Goal: Task Accomplishment & Management: Use online tool/utility

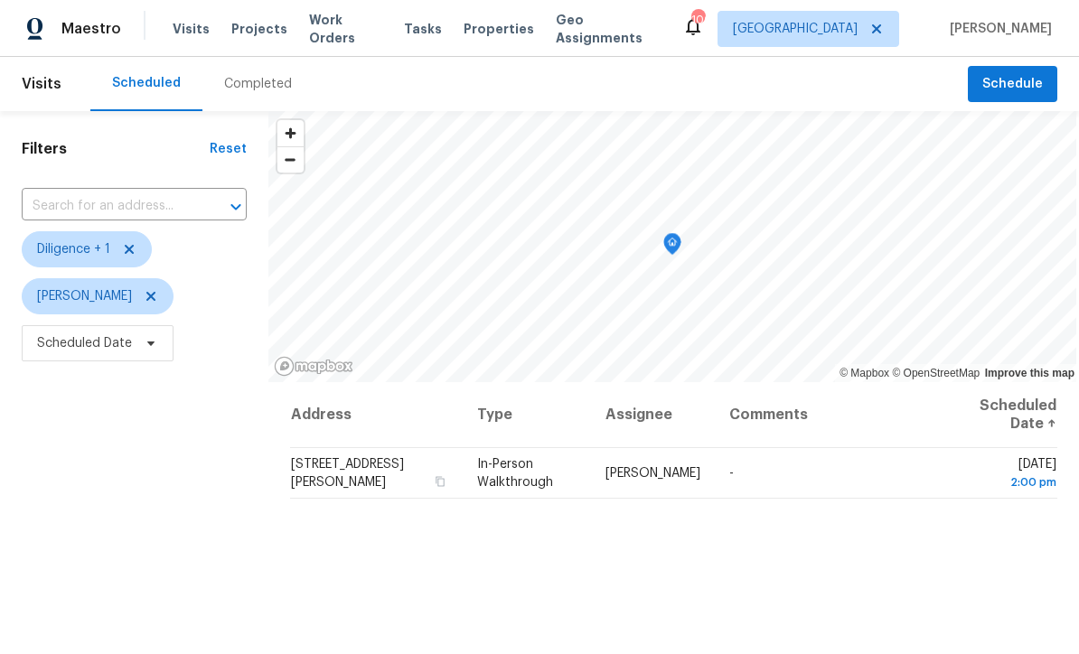
click at [370, 563] on div "Address Type Assignee Comments Scheduled Date ↑ 247 Davis Mill Rd S, Dallas, GA…" at bounding box center [673, 643] width 810 height 523
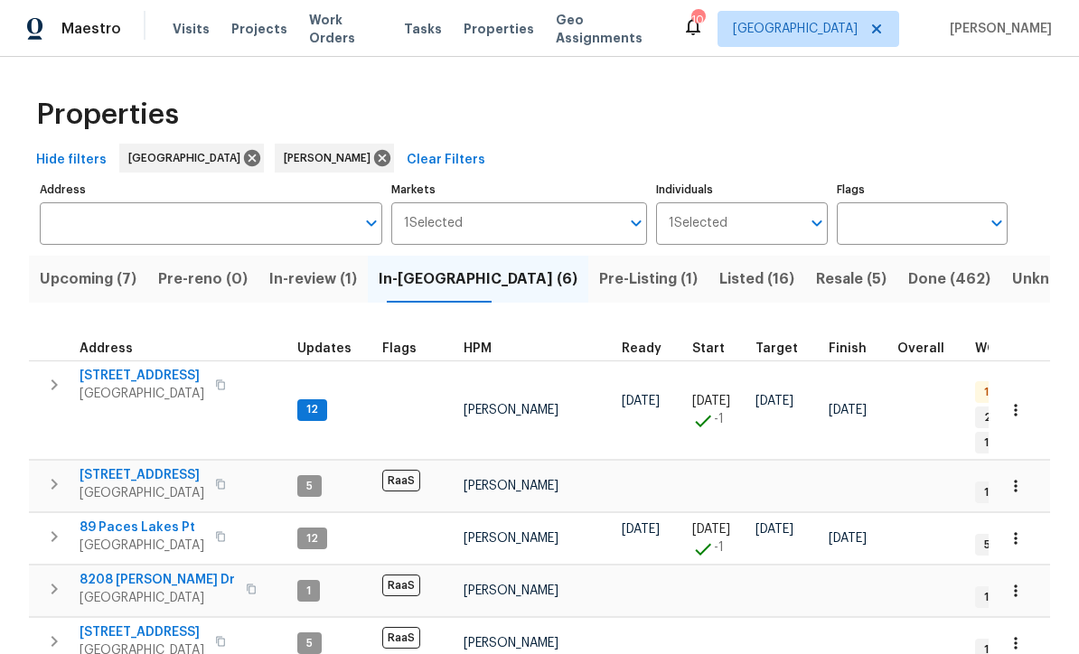
click at [141, 386] on span "[GEOGRAPHIC_DATA]" at bounding box center [141, 394] width 125 height 18
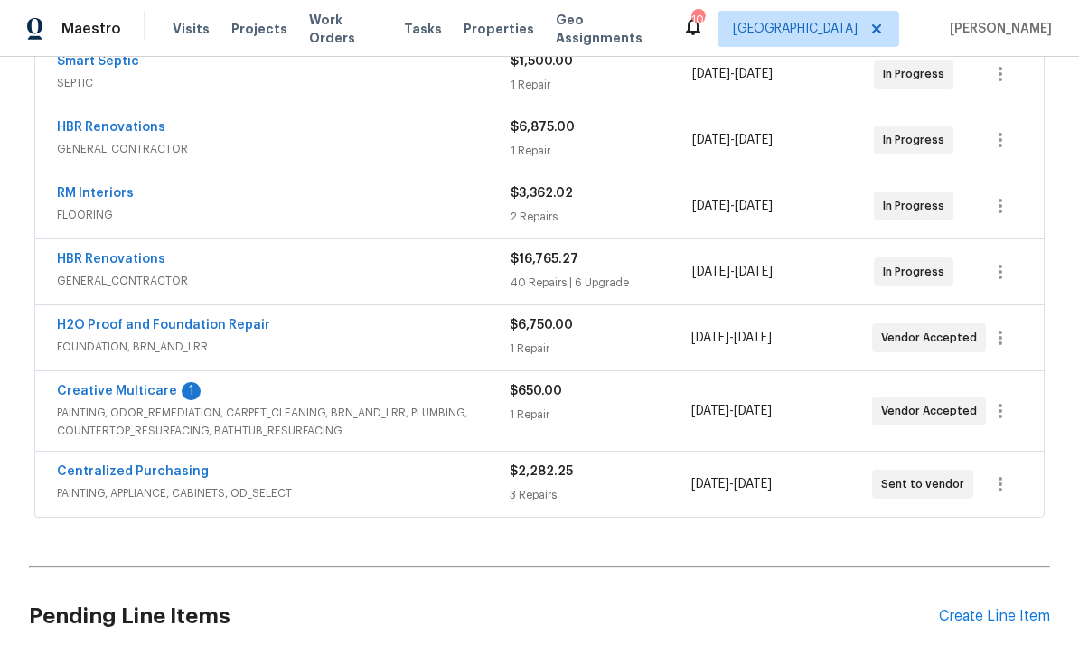
scroll to position [593, 0]
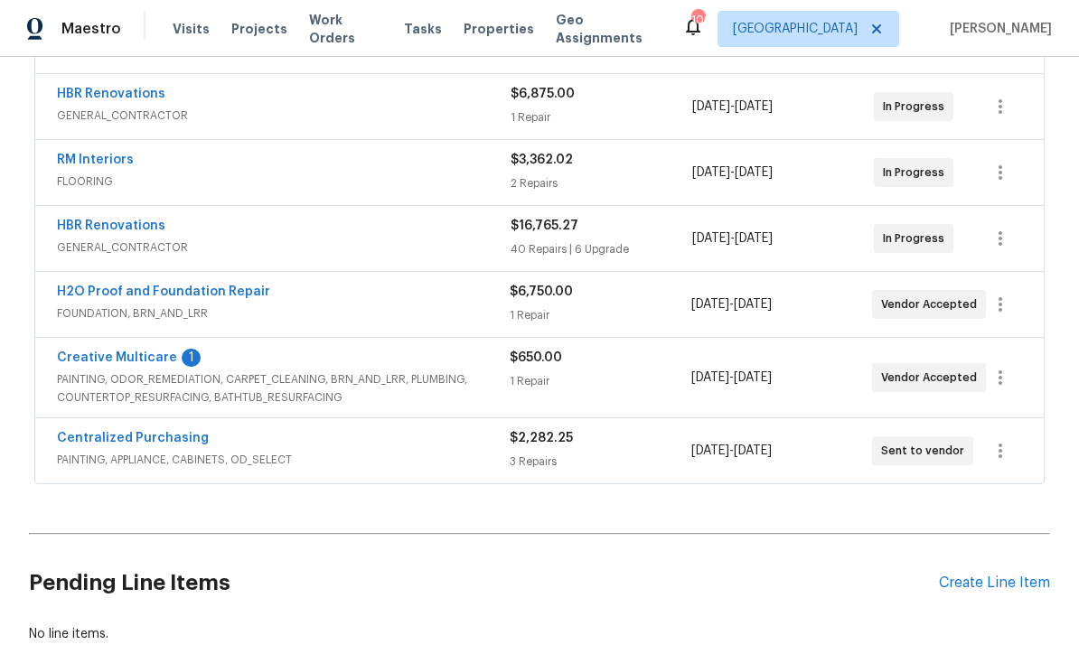
click at [107, 354] on link "Creative Multicare" at bounding box center [117, 357] width 120 height 13
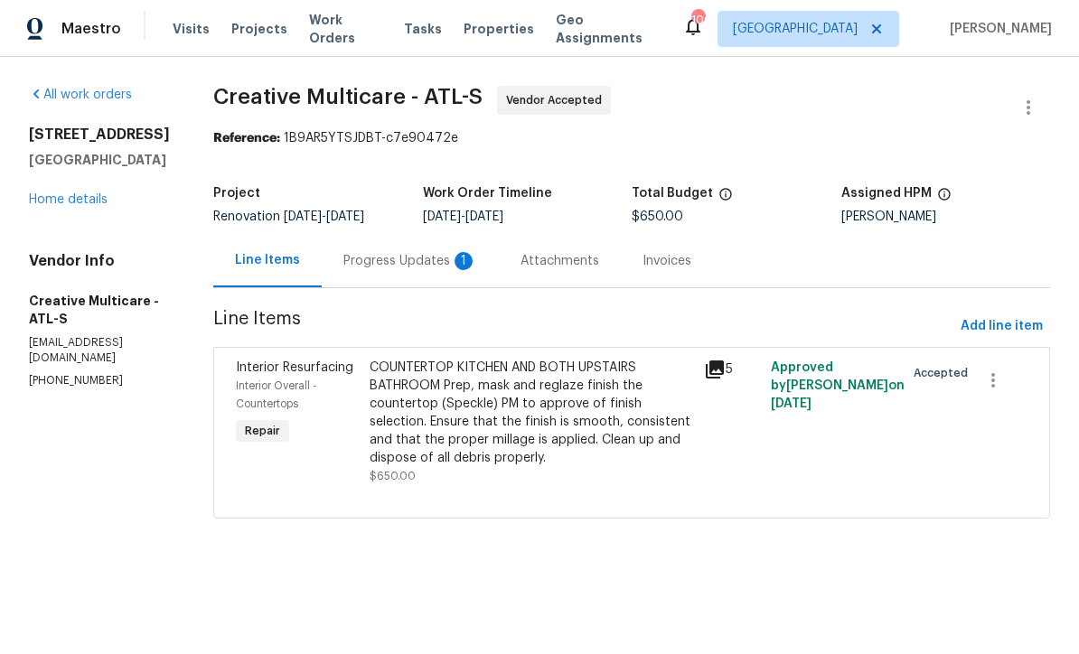
click at [418, 270] on div "Progress Updates 1" at bounding box center [410, 261] width 134 height 18
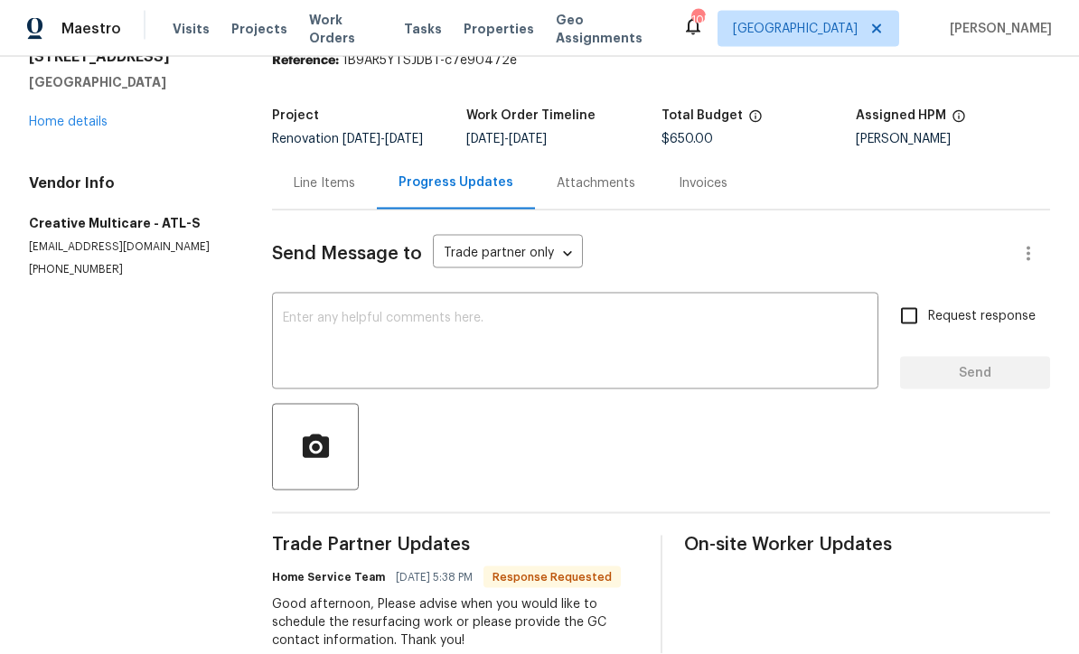
click at [303, 325] on textarea at bounding box center [575, 343] width 584 height 63
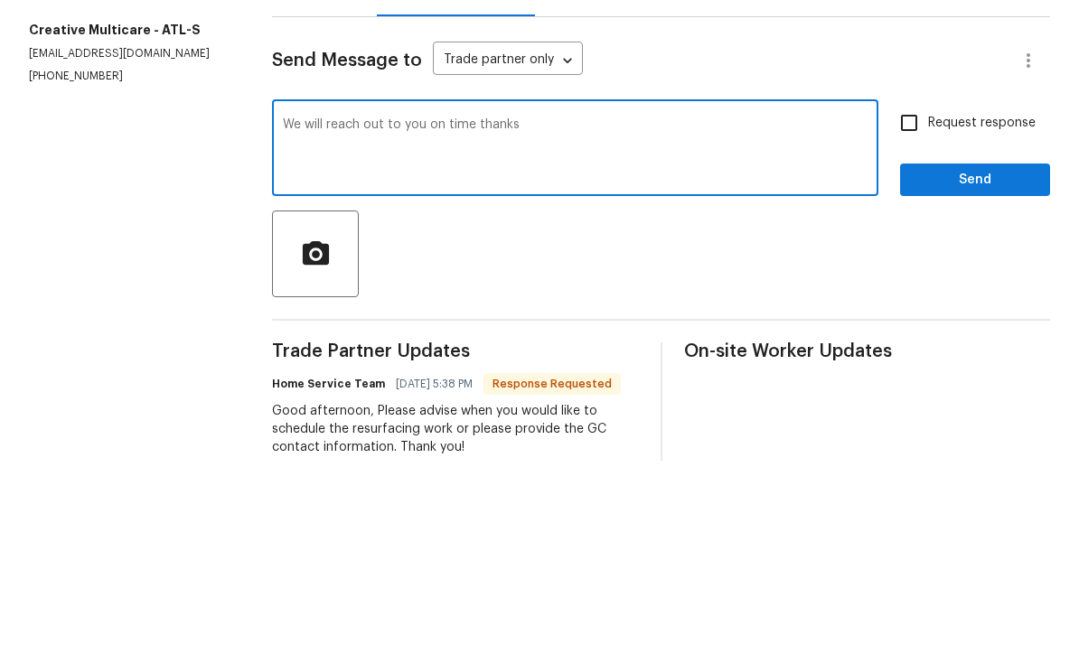
type textarea "We will reach out to you on time thanks"
click at [918, 297] on input "Request response" at bounding box center [909, 316] width 38 height 38
checkbox input "true"
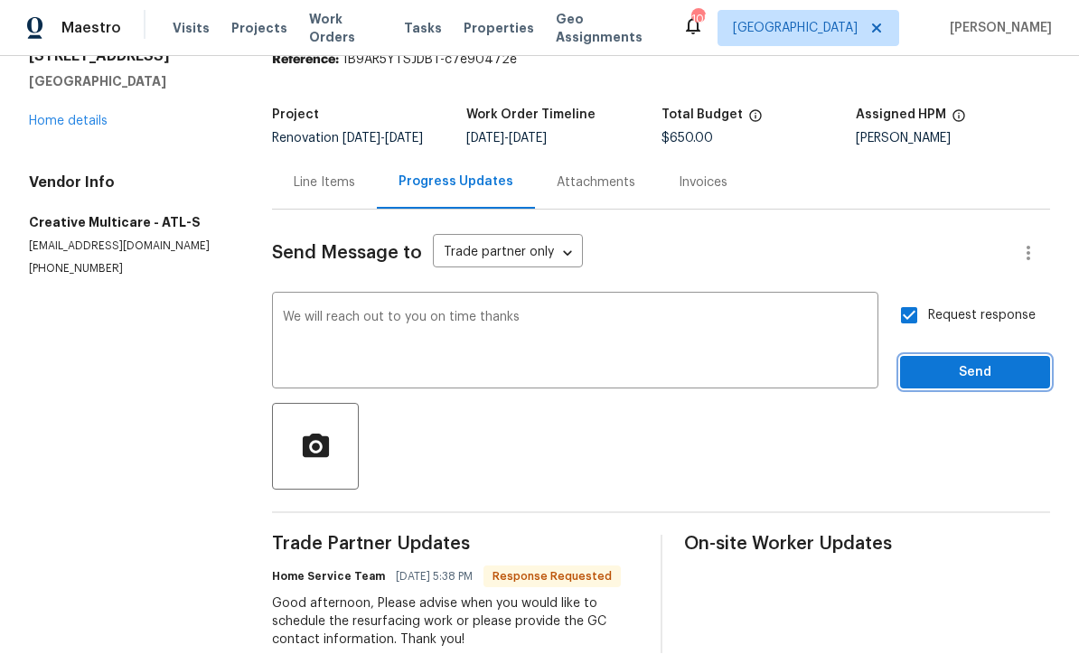
click at [967, 385] on span "Send" at bounding box center [974, 373] width 121 height 23
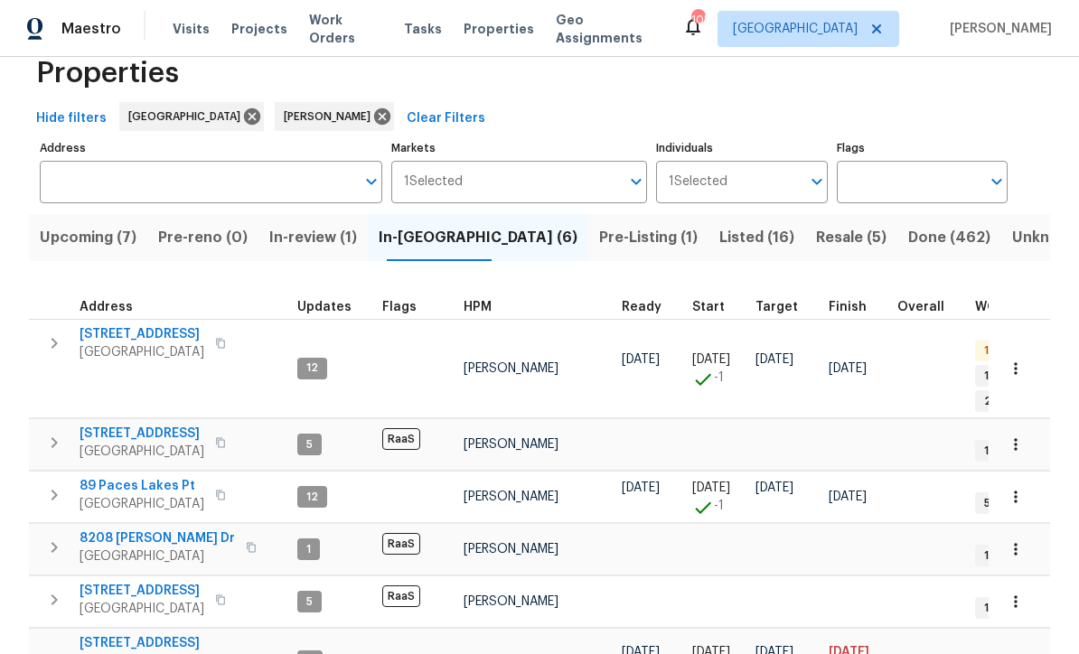
scroll to position [41, 0]
click at [107, 635] on span "422 Marty Ln" at bounding box center [167, 653] width 176 height 36
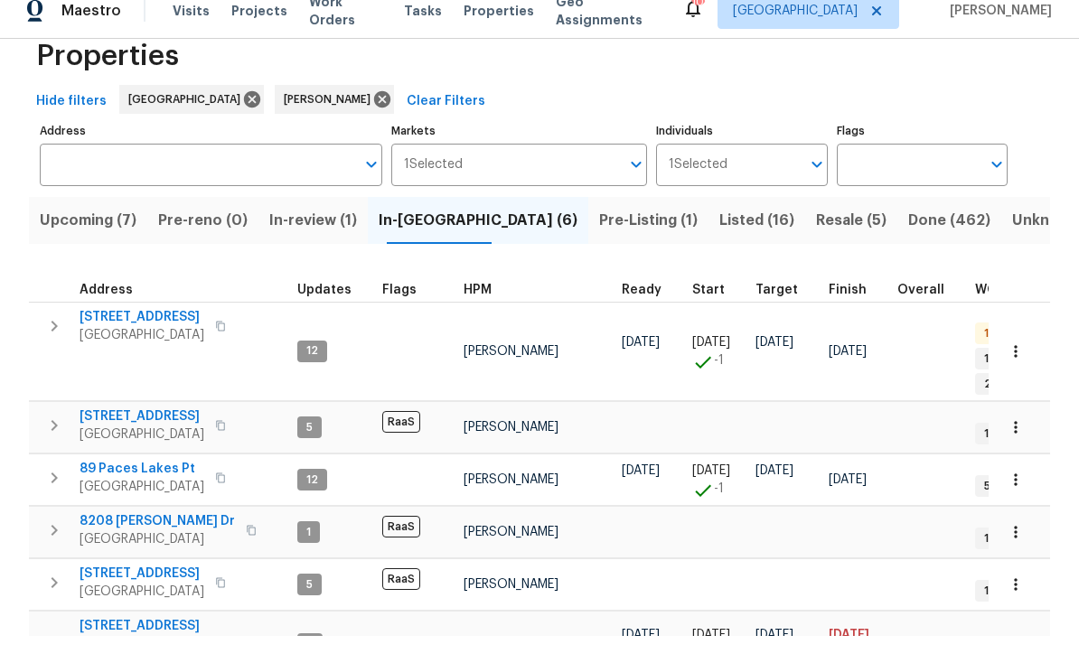
scroll to position [60, 0]
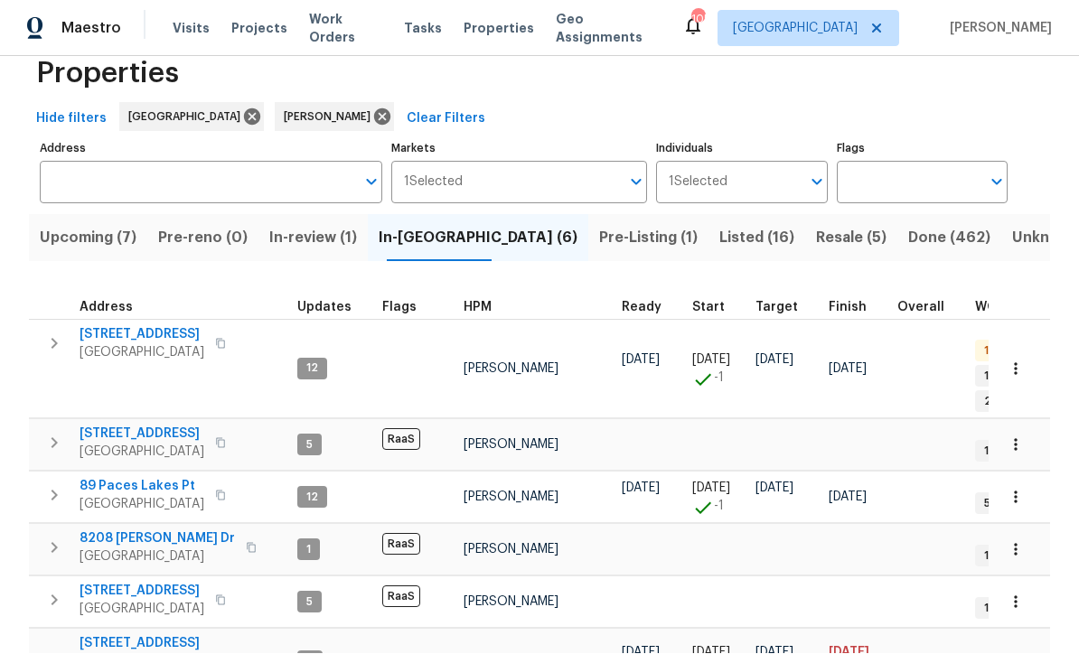
click at [135, 478] on span "89 Paces Lakes Pt" at bounding box center [141, 487] width 125 height 18
click at [126, 530] on span "8208 Connally Dr" at bounding box center [156, 539] width 155 height 18
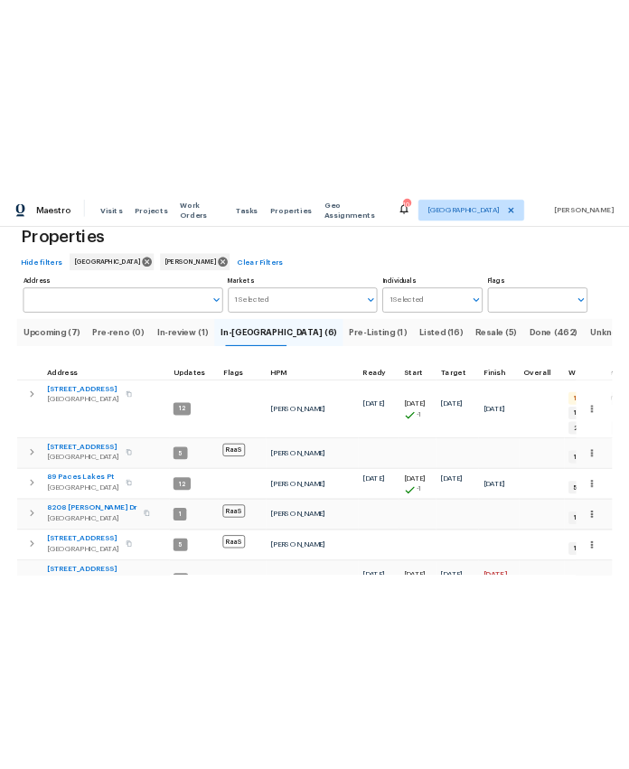
scroll to position [0, 0]
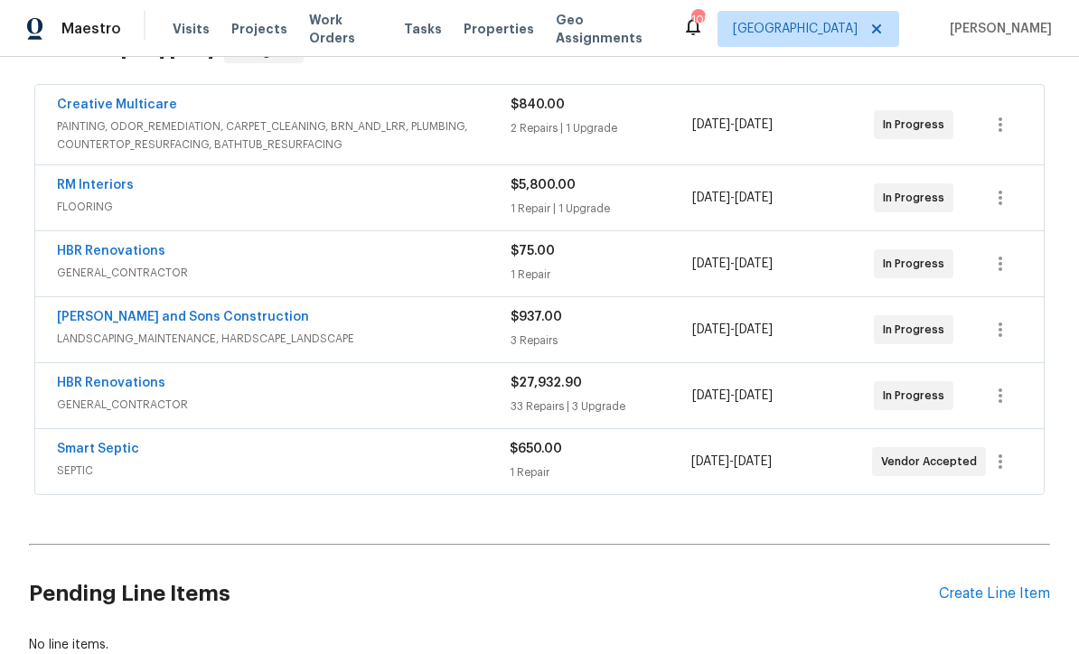
scroll to position [318, 0]
click at [88, 444] on link "Smart Septic" at bounding box center [98, 450] width 82 height 13
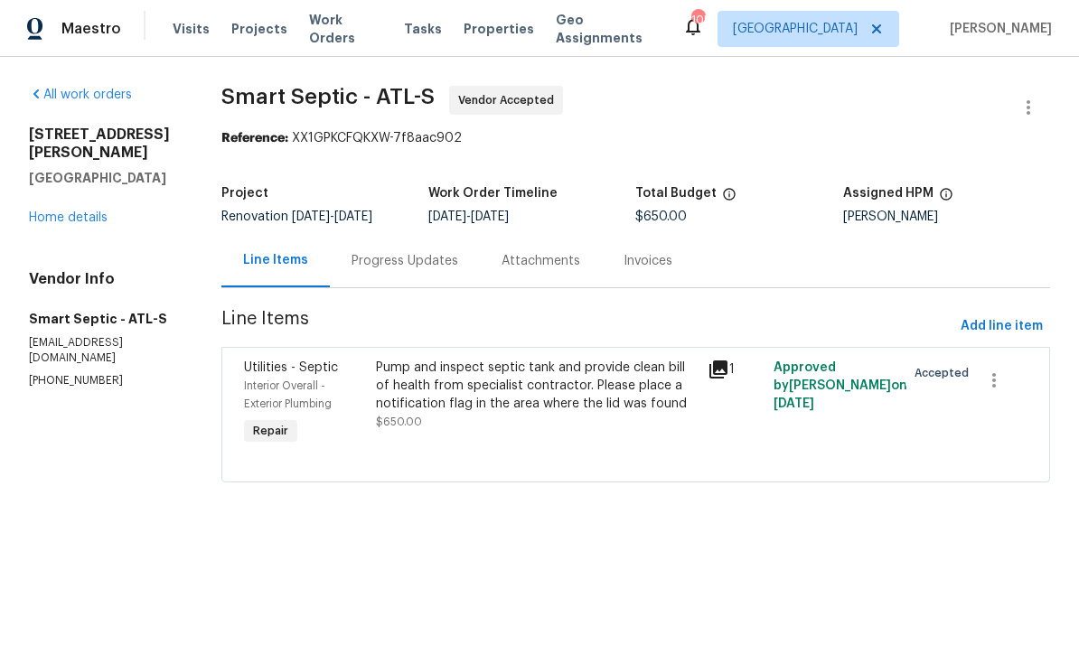
click at [387, 261] on div "Progress Updates" at bounding box center [404, 261] width 107 height 18
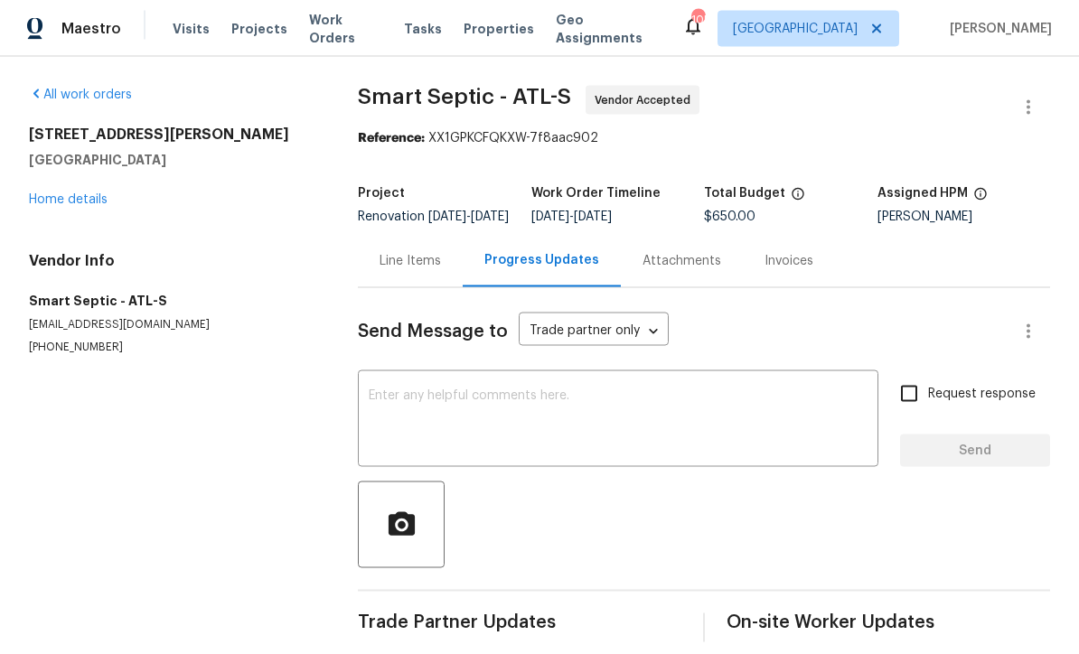
scroll to position [31, 0]
click at [371, 375] on div "x ​" at bounding box center [618, 421] width 520 height 92
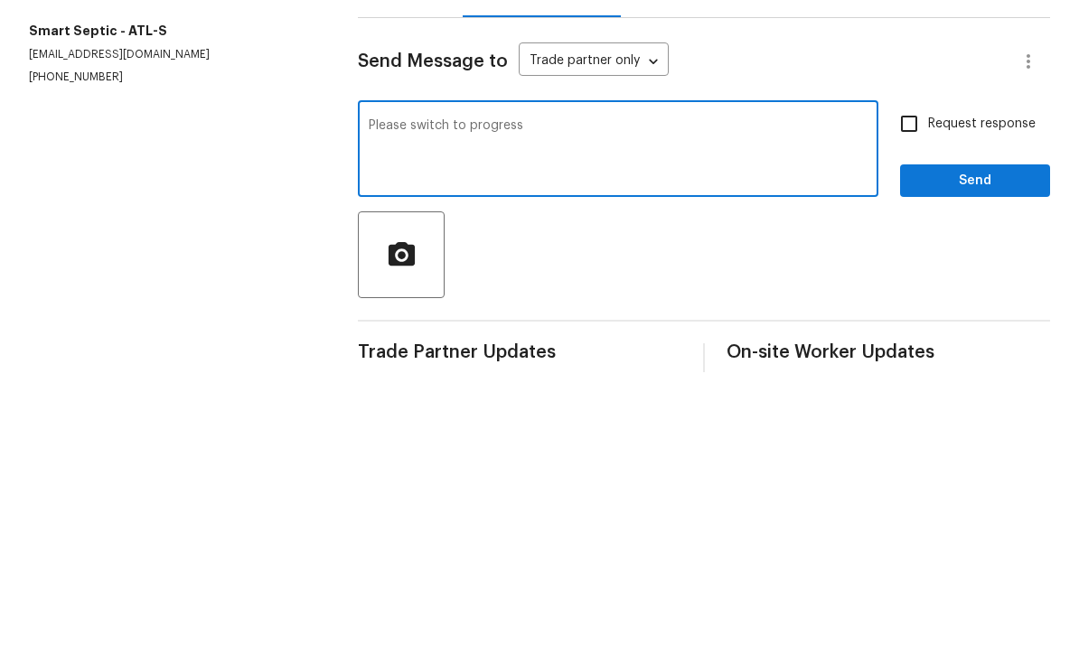
type textarea "Please switch to progress"
click at [911, 375] on input "Request response" at bounding box center [909, 394] width 38 height 38
checkbox input "true"
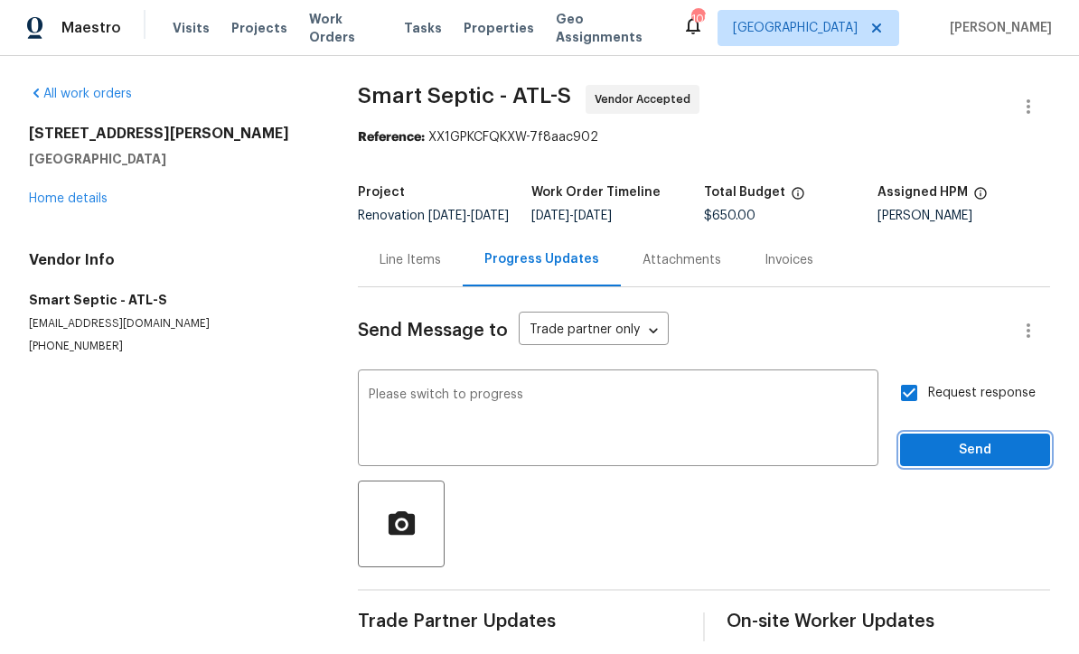
click at [949, 440] on span "Send" at bounding box center [974, 451] width 121 height 23
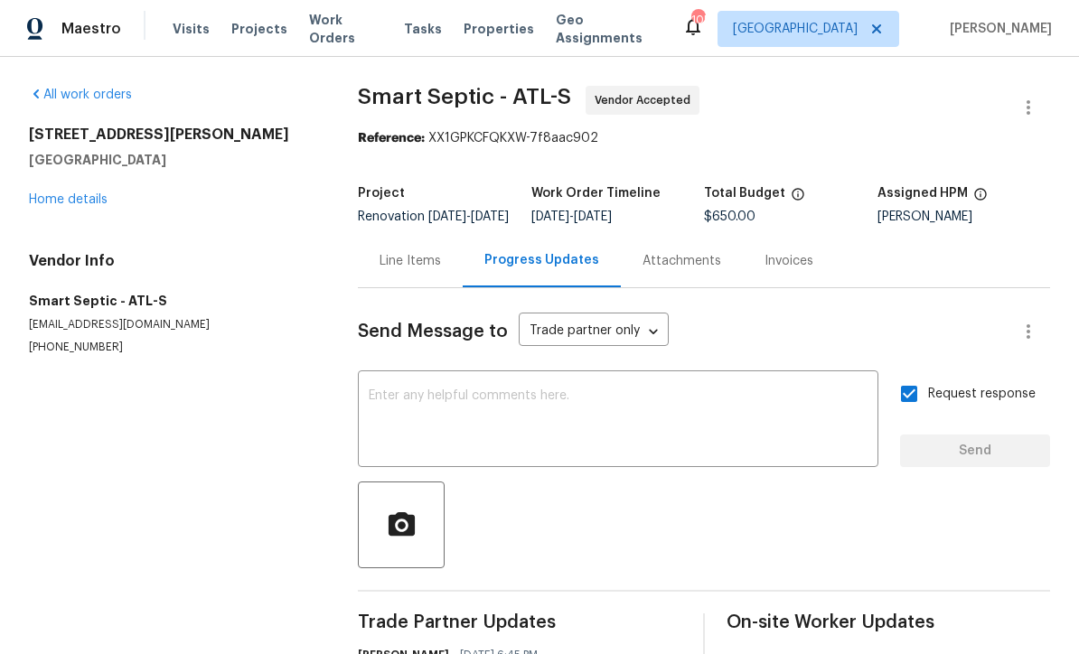
scroll to position [0, 0]
click at [49, 193] on link "Home details" at bounding box center [68, 199] width 79 height 13
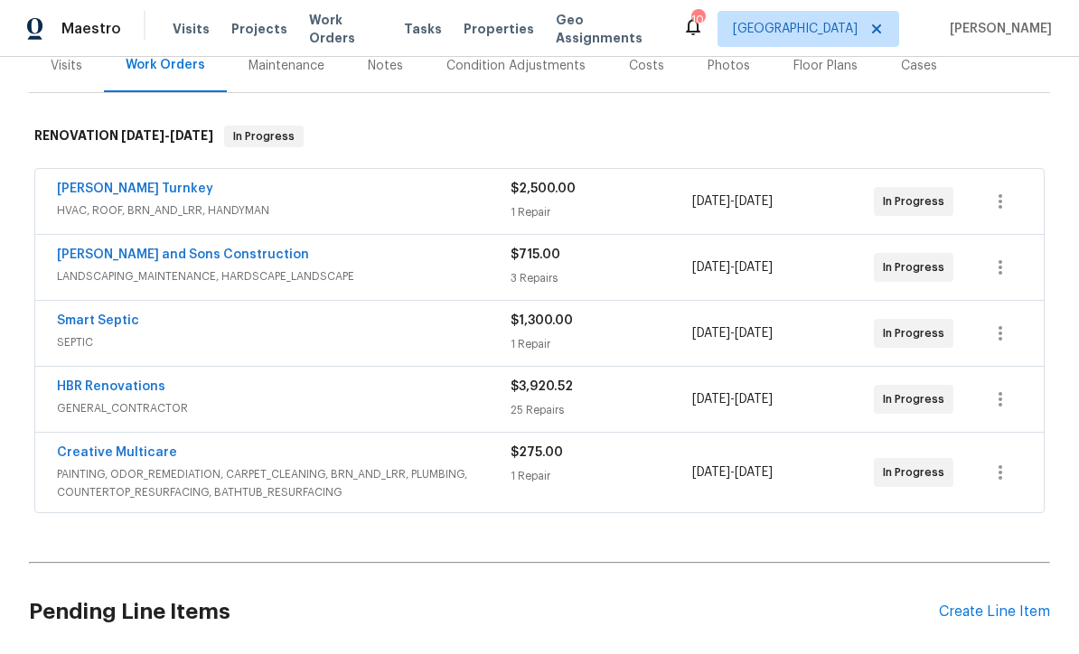
scroll to position [233, 0]
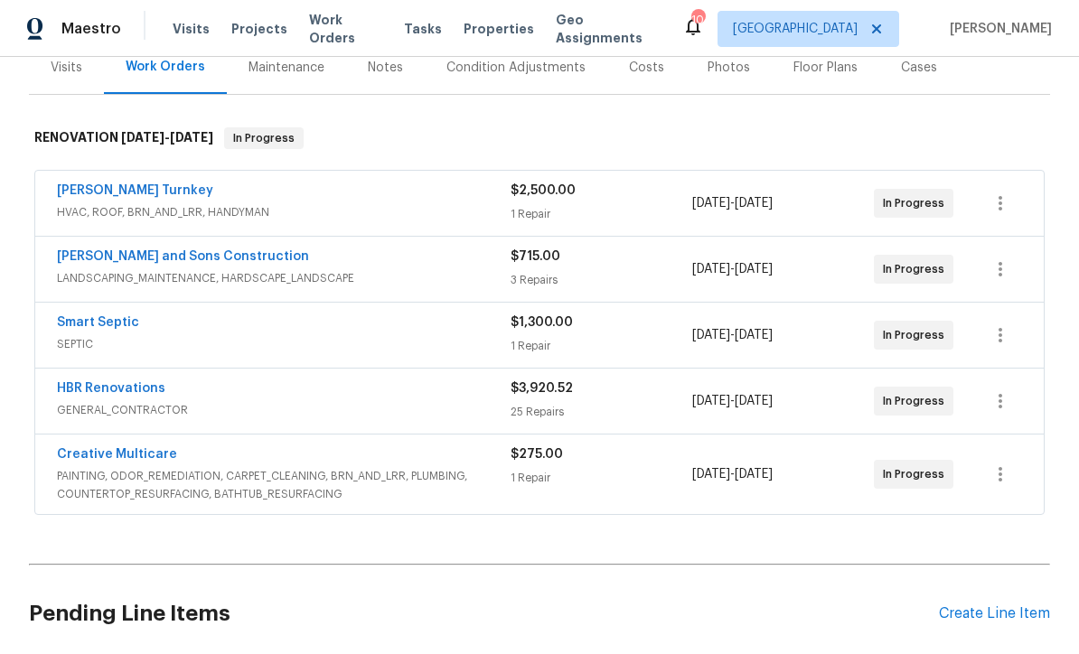
click at [82, 318] on link "Smart Septic" at bounding box center [98, 322] width 82 height 13
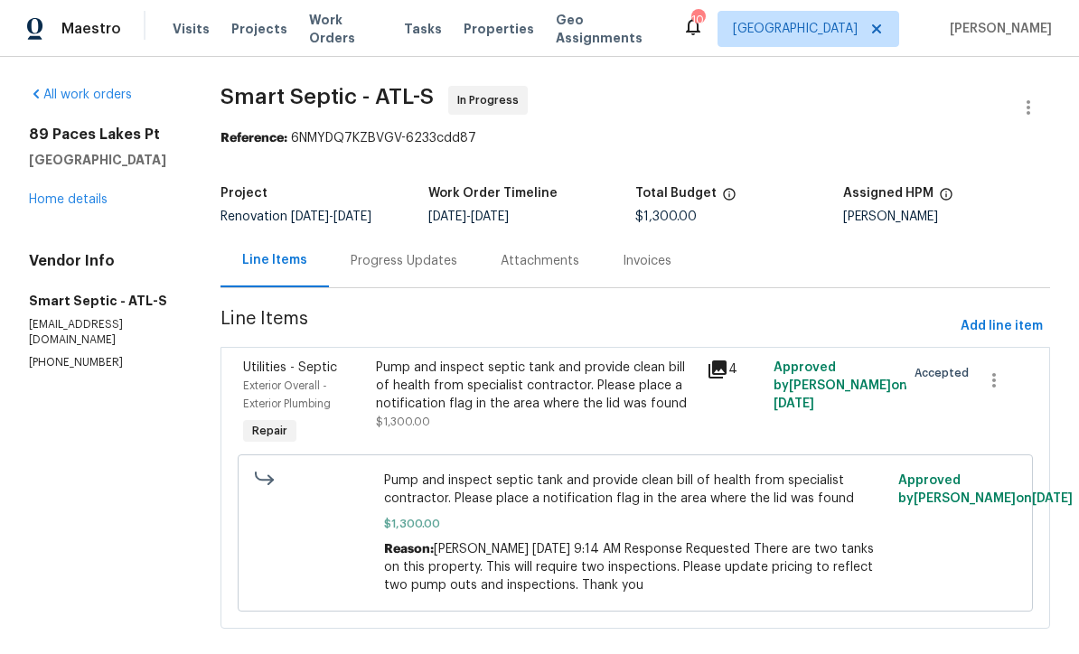
click at [388, 262] on div "Progress Updates" at bounding box center [403, 261] width 107 height 18
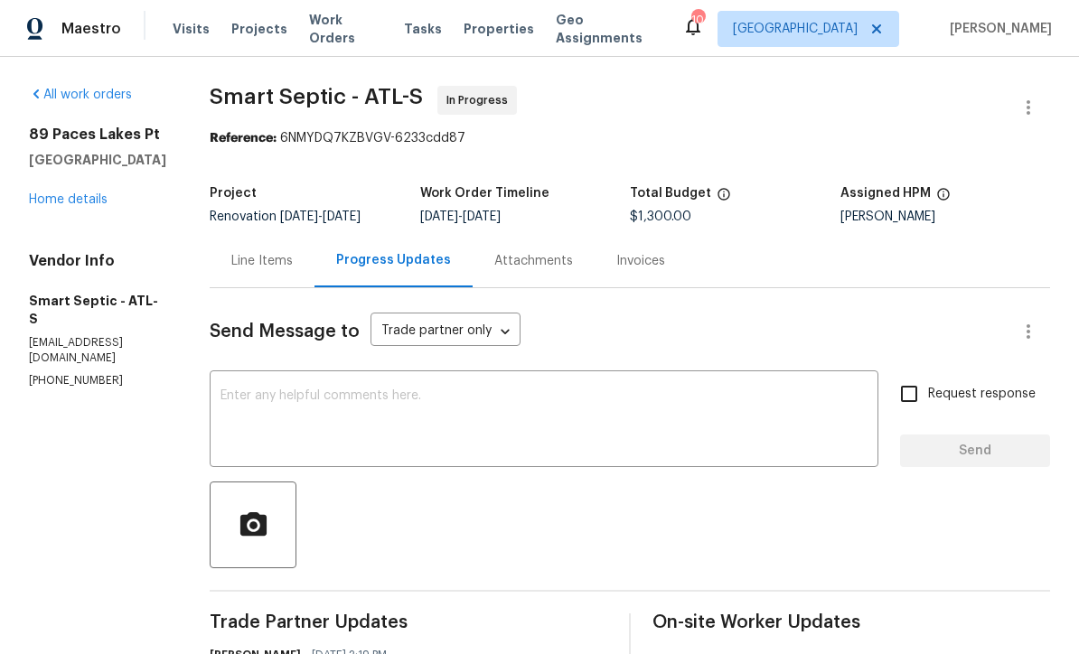
click at [225, 386] on div "x ​" at bounding box center [544, 421] width 668 height 92
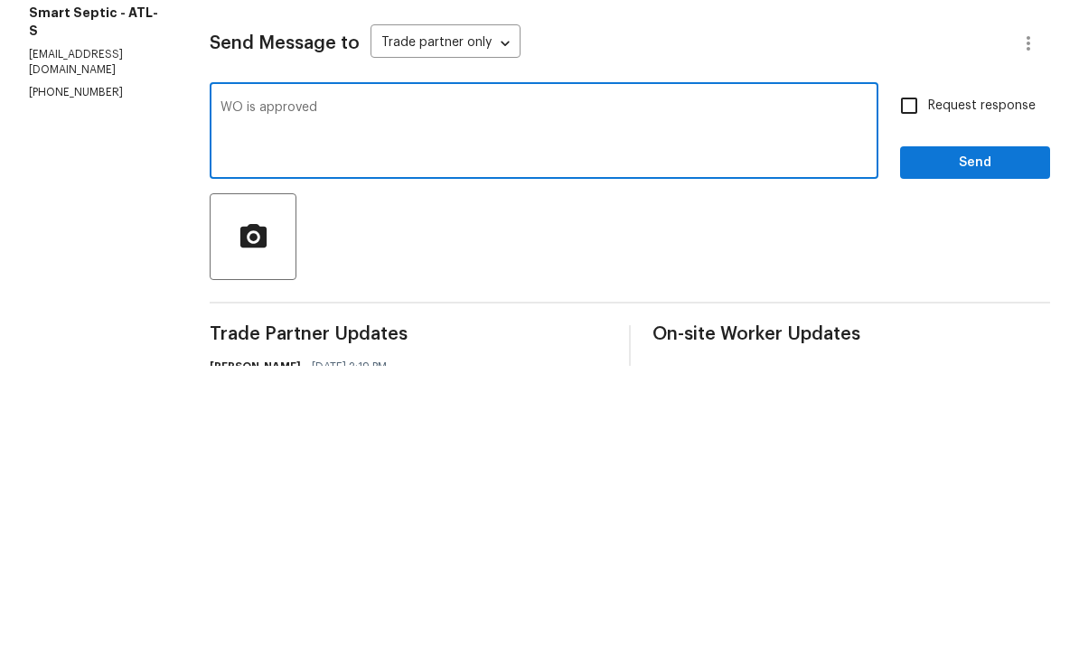
type textarea "WO is approved"
click at [905, 375] on input "Request response" at bounding box center [909, 394] width 38 height 38
checkbox input "true"
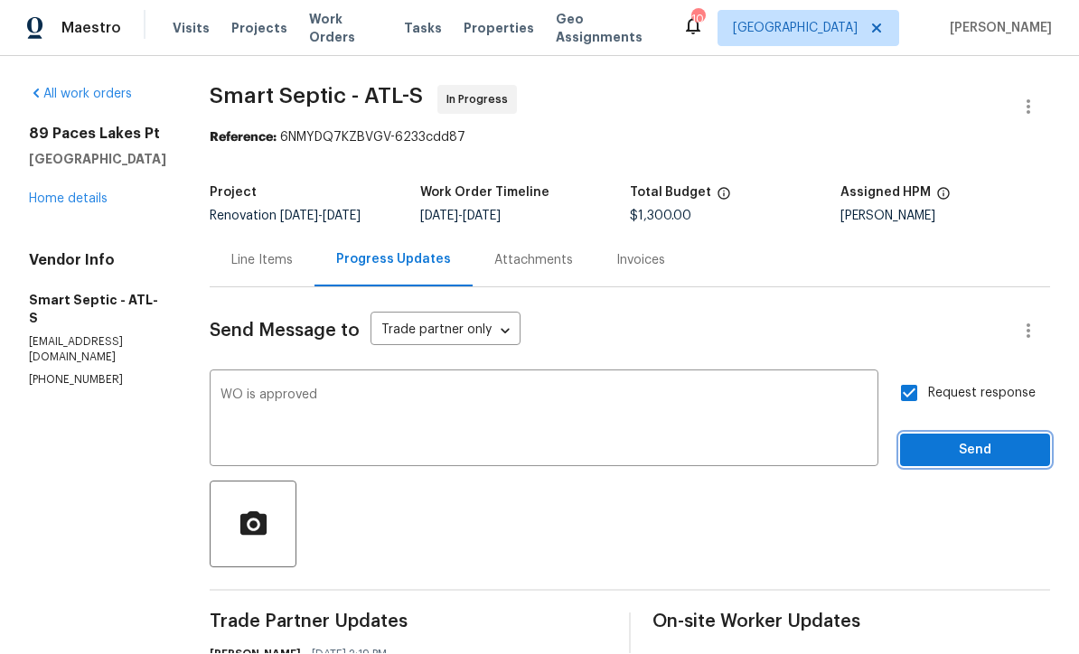
click at [941, 440] on span "Send" at bounding box center [974, 451] width 121 height 23
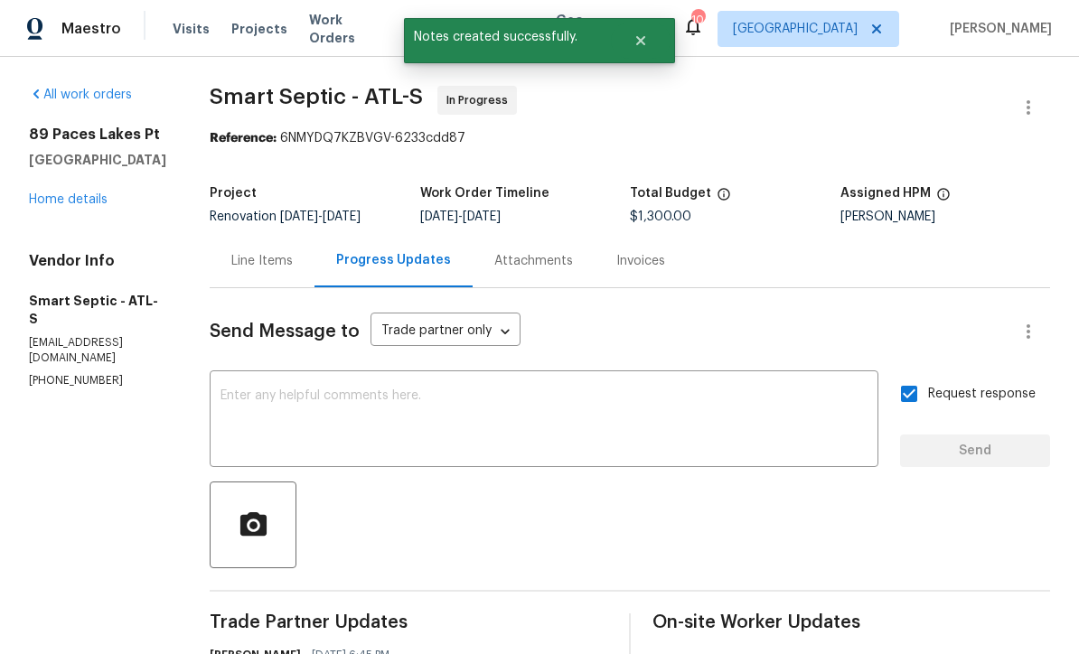
click at [51, 193] on link "Home details" at bounding box center [68, 199] width 79 height 13
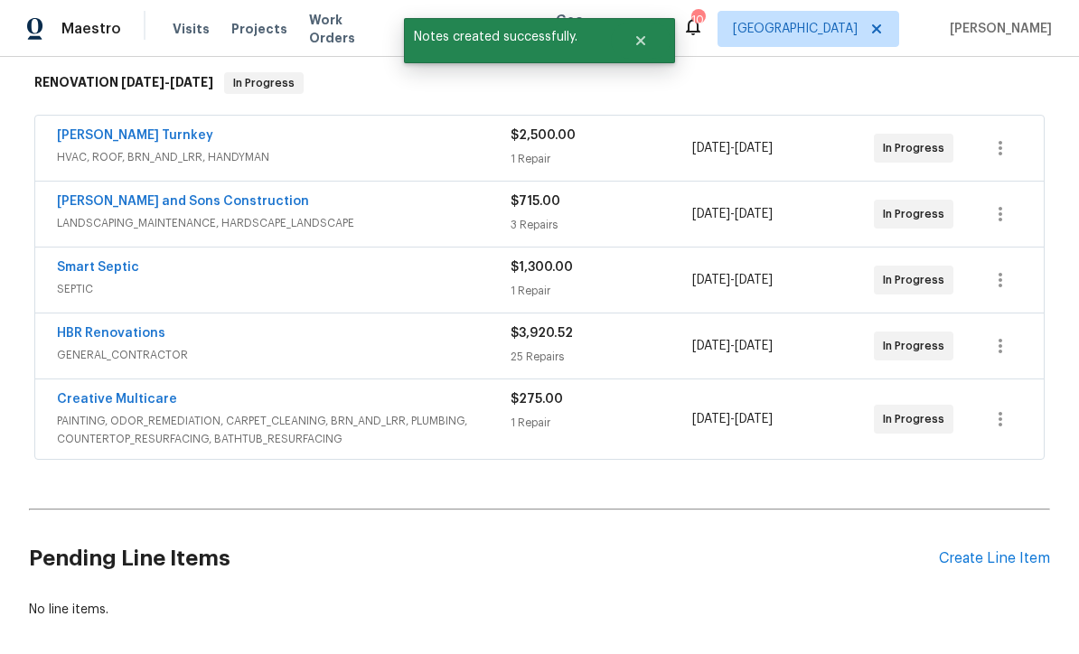
scroll to position [284, 0]
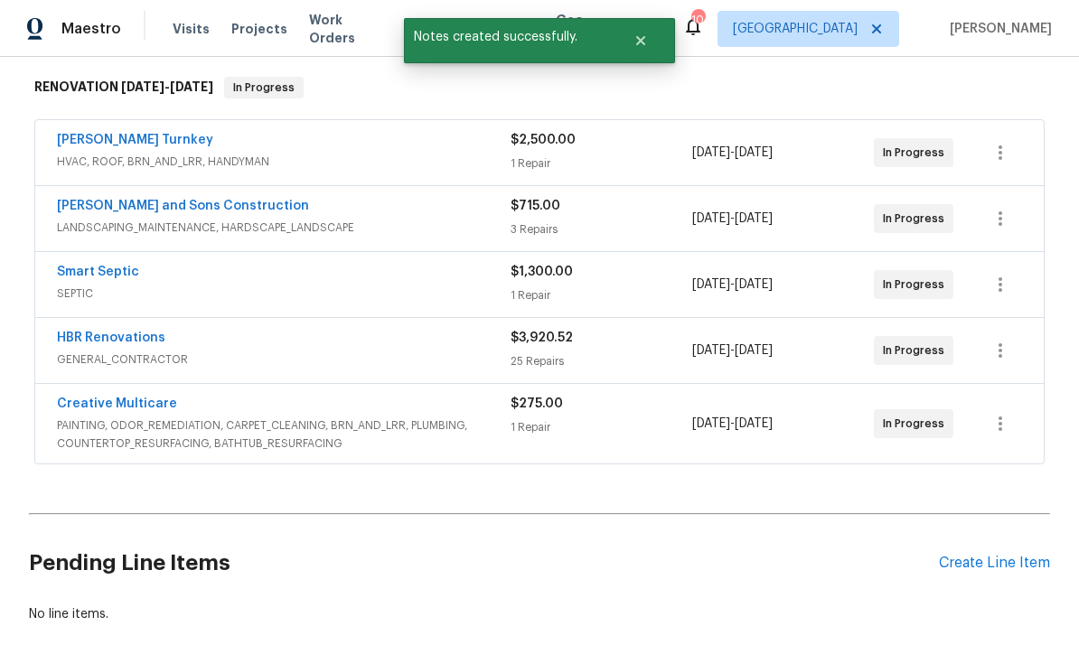
click at [89, 134] on link "Davis Turnkey" at bounding box center [135, 140] width 156 height 13
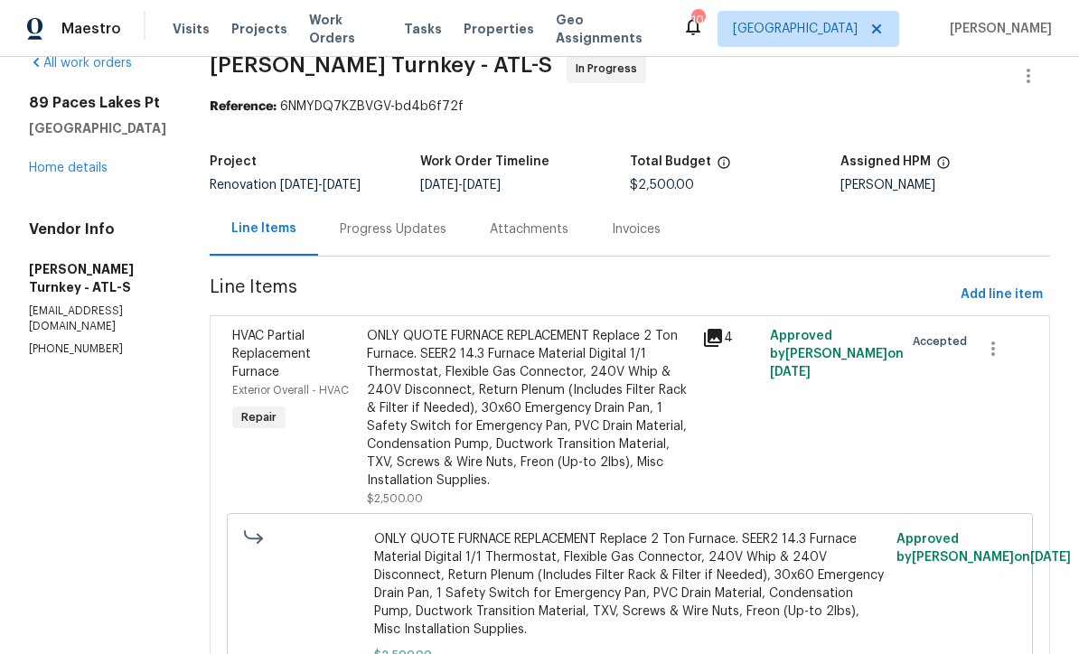
scroll to position [42, 0]
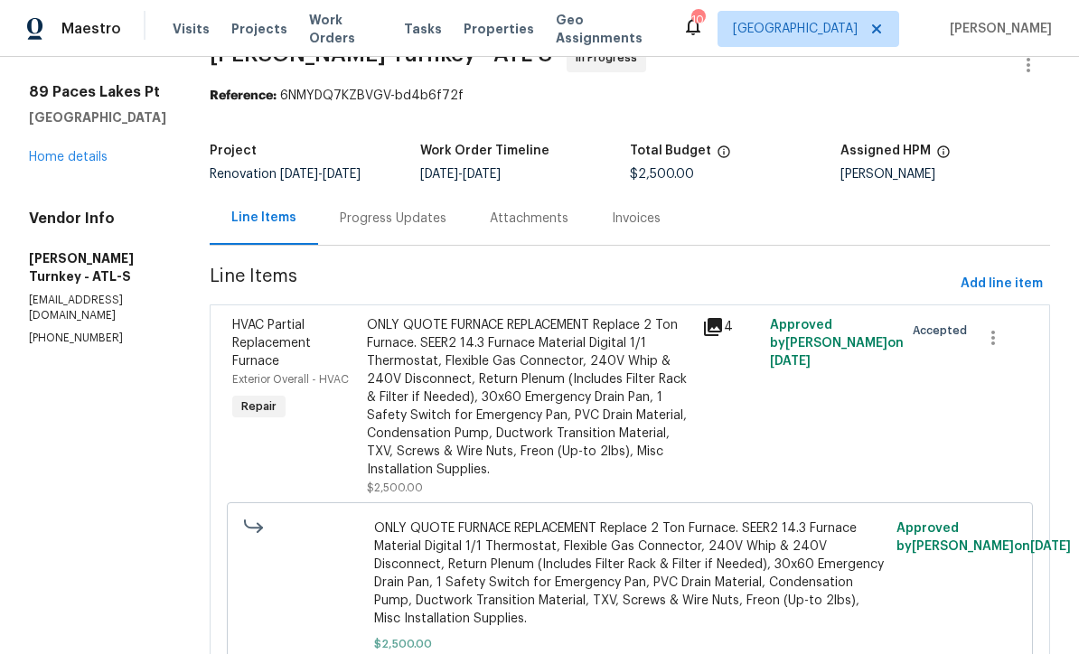
click at [352, 220] on div "Progress Updates" at bounding box center [393, 219] width 107 height 18
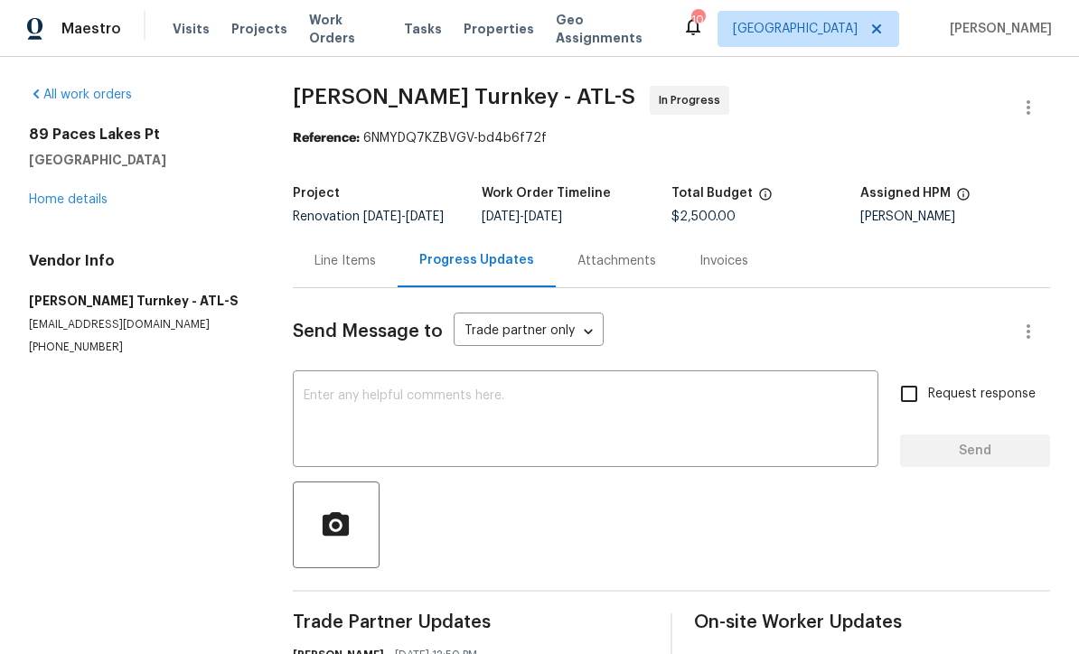
click at [65, 203] on link "Home details" at bounding box center [68, 199] width 79 height 13
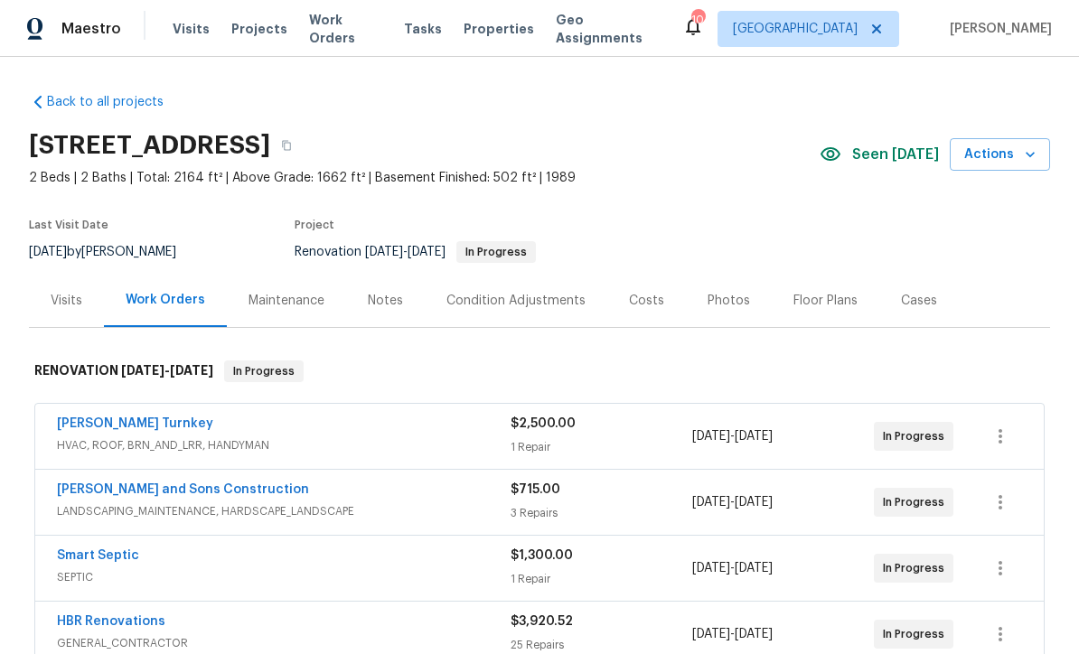
click at [84, 420] on link "Davis Turnkey" at bounding box center [135, 423] width 156 height 13
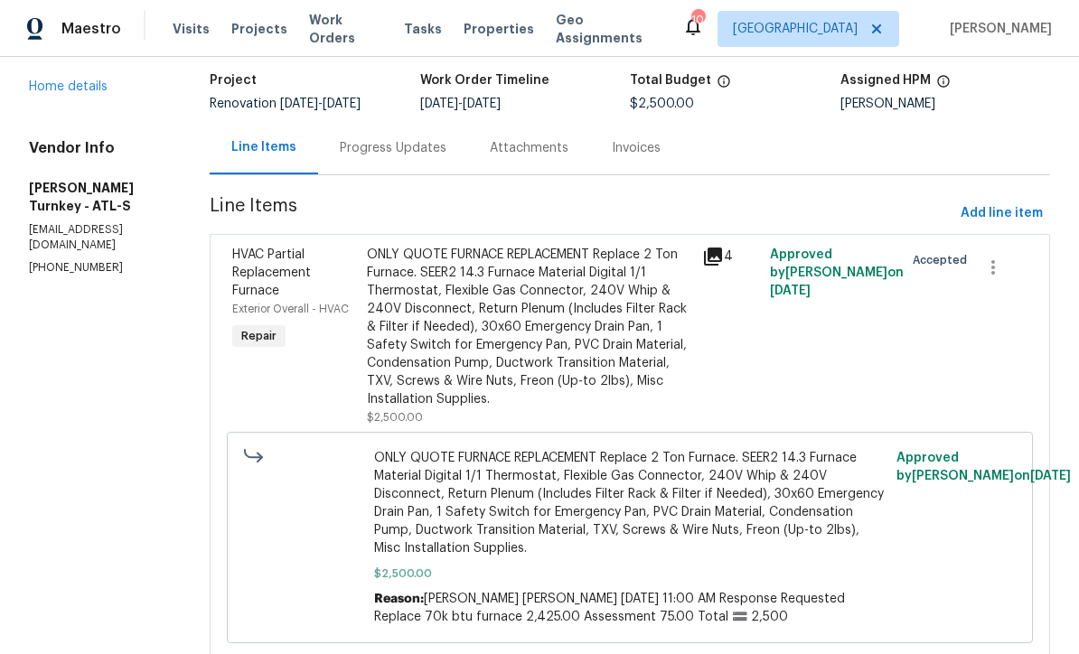
scroll to position [112, 0]
click at [353, 151] on div "Progress Updates" at bounding box center [393, 149] width 107 height 18
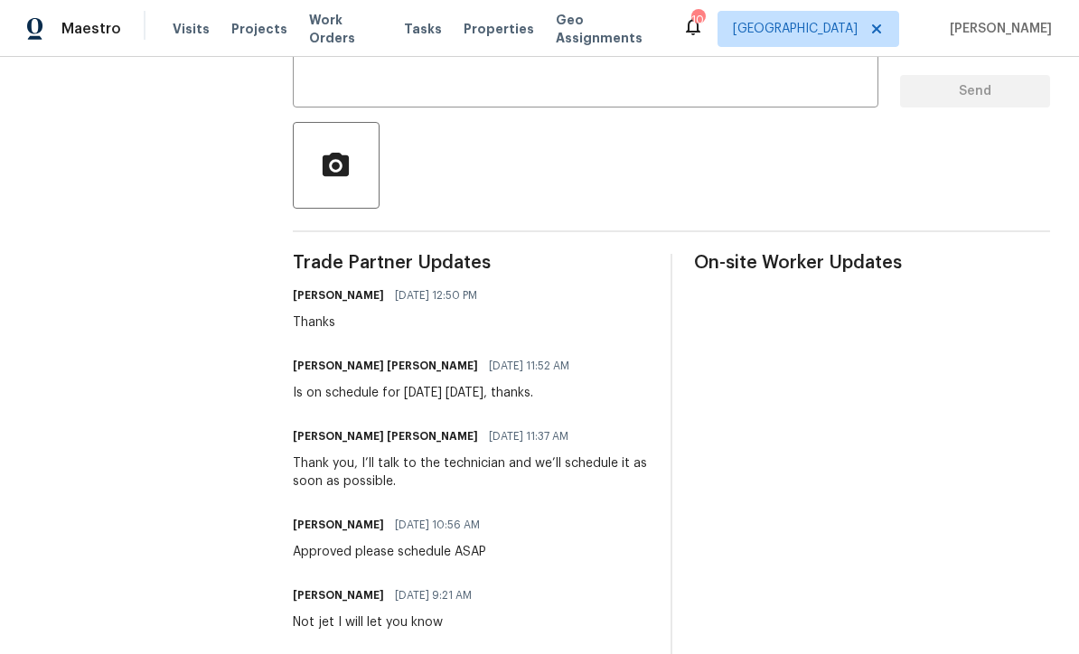
scroll to position [442, 0]
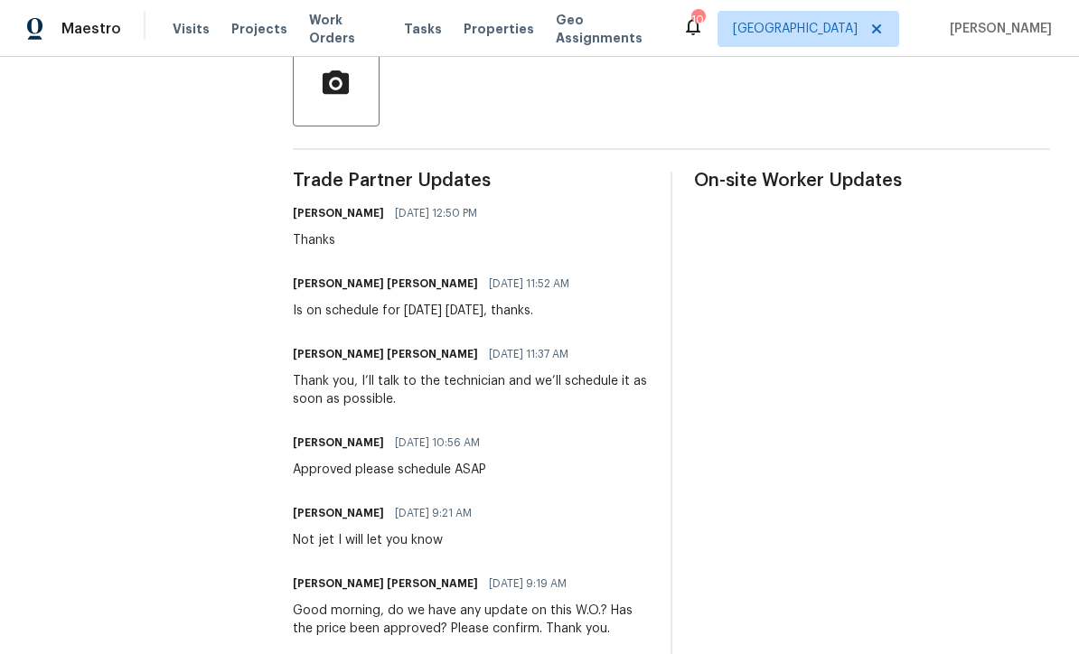
copy div "Juan David Aguilar 08/18/2025 11:52 AM Is on schedule for tomorrow Tuesday Augu…"
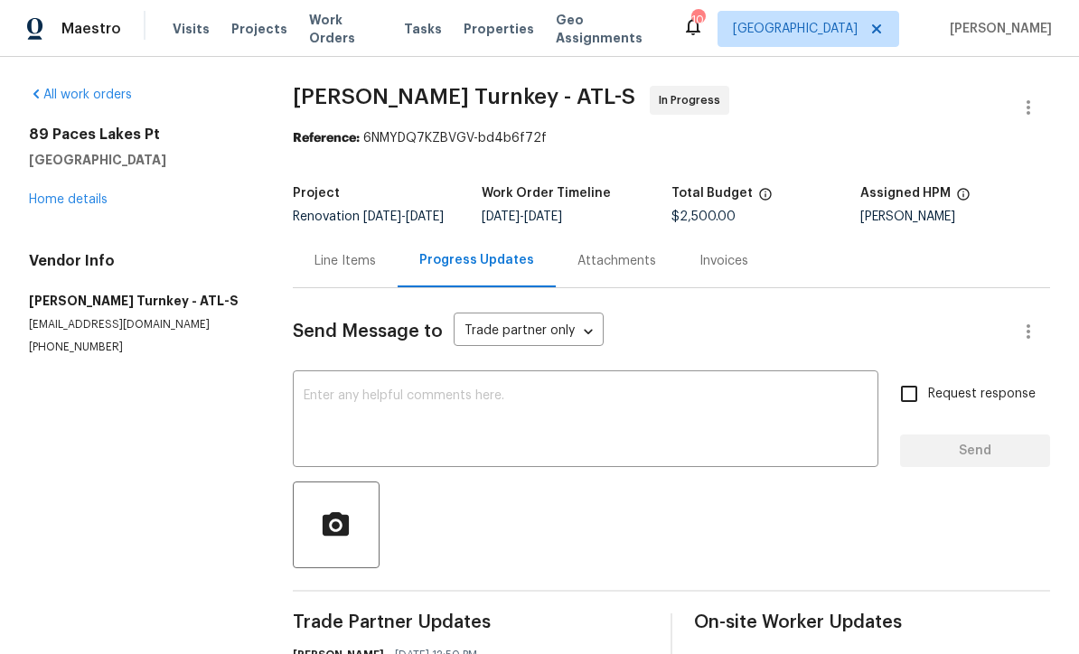
scroll to position [0, 0]
click at [60, 199] on link "Home details" at bounding box center [68, 199] width 79 height 13
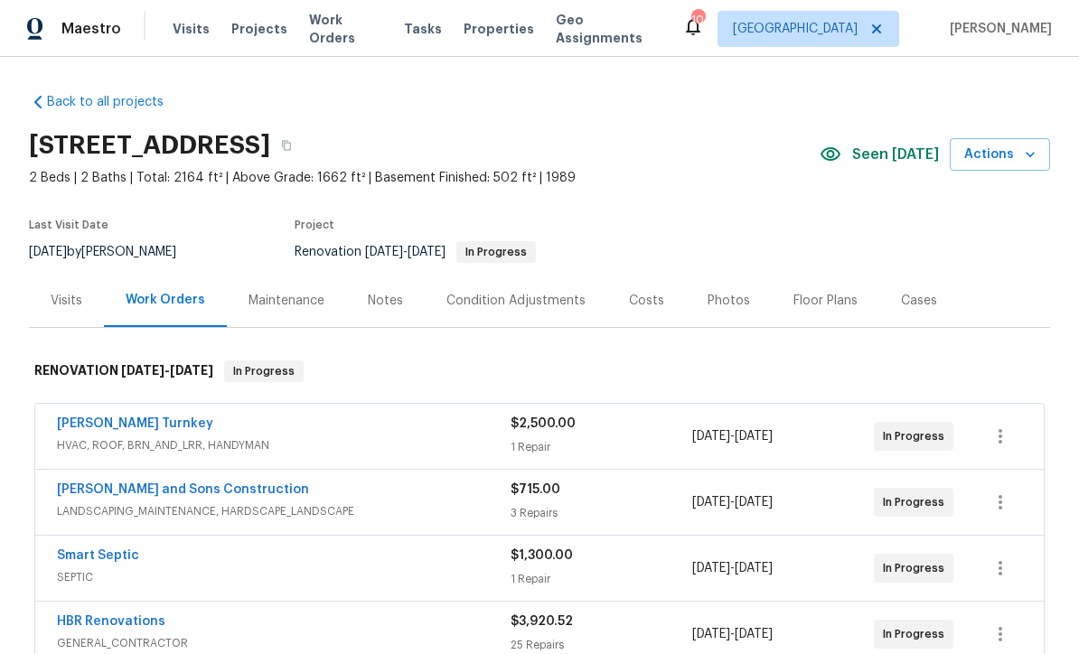
click at [379, 301] on div "Notes" at bounding box center [385, 301] width 35 height 18
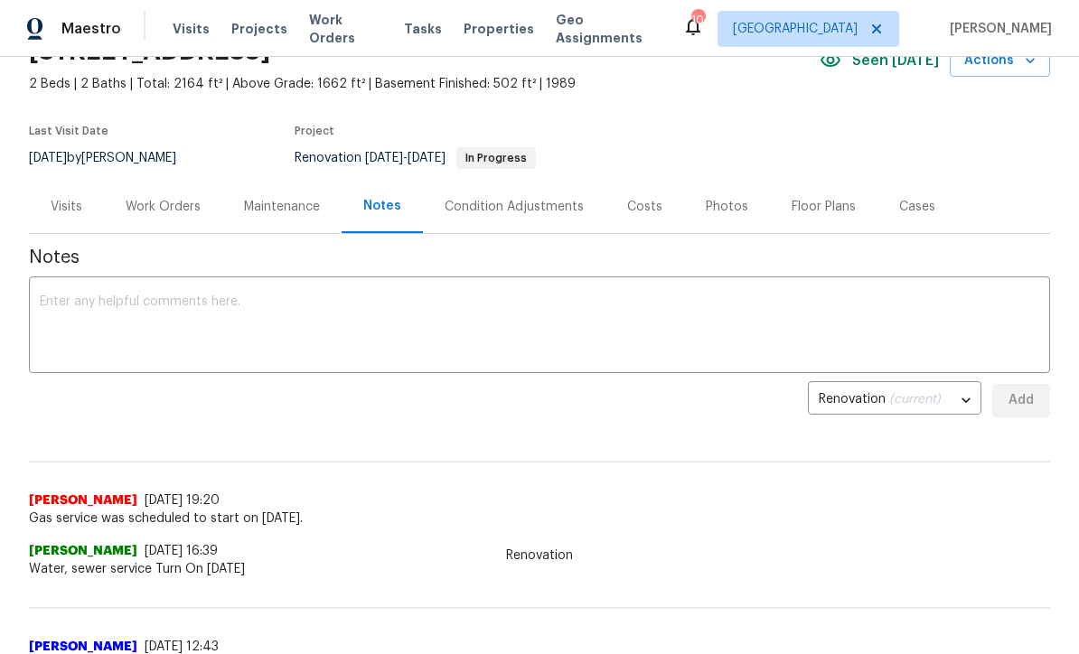
scroll to position [96, 0]
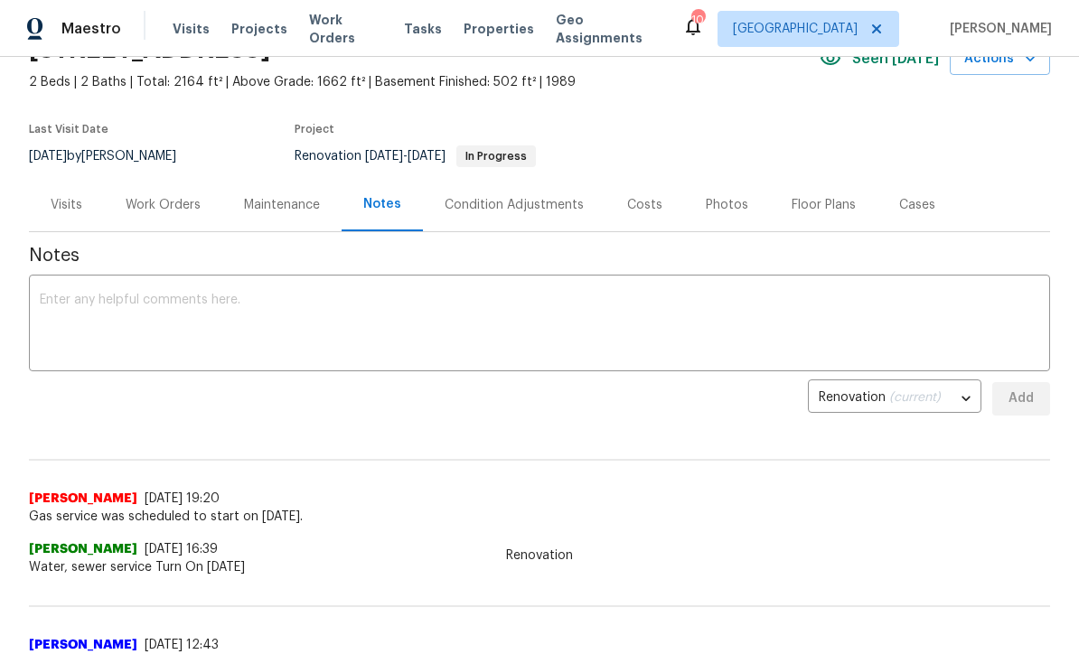
click at [62, 295] on textarea at bounding box center [539, 325] width 999 height 63
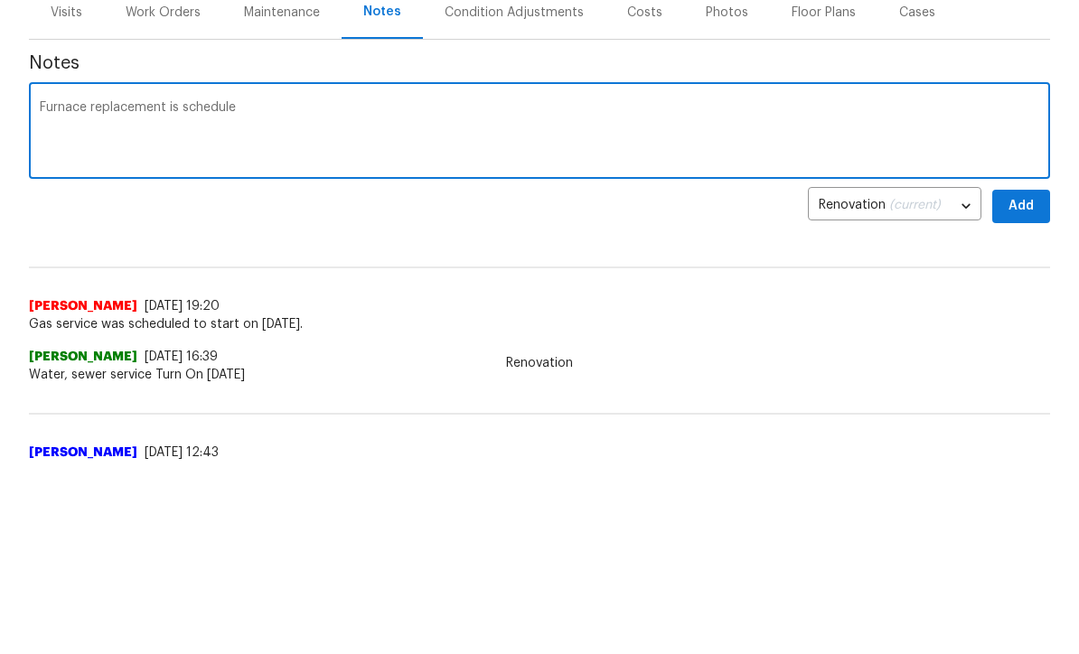
paste textarea "Juan David Aguilar 08/18/2025 11:52 AM Is on schedule for tomorrow Tuesday Augu…"
click at [237, 294] on textarea "Furnace replacement is schedule Juan David Aguilar 08/18/2025 11:52 AM Is on sc…" at bounding box center [539, 325] width 999 height 63
type textarea "Furnace replacement is schedule Juan David Aguilar 08/18/2025 11:52 AM Is on sc…"
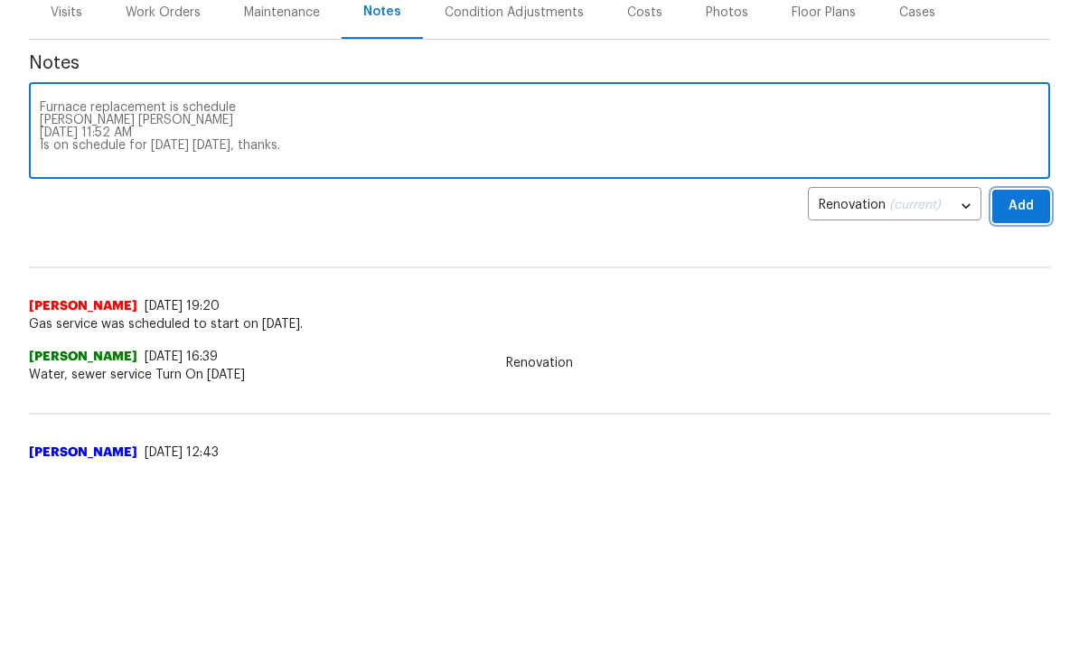
click at [1023, 388] on span "Add" at bounding box center [1020, 399] width 29 height 23
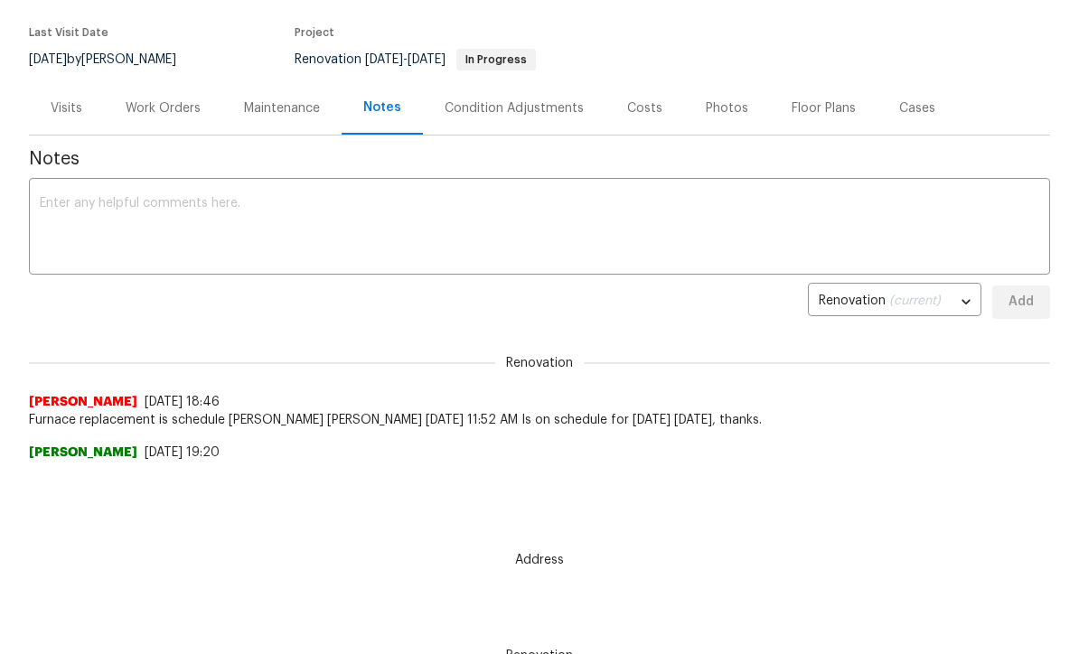
scroll to position [0, 0]
click at [51, 199] on textarea at bounding box center [539, 228] width 999 height 63
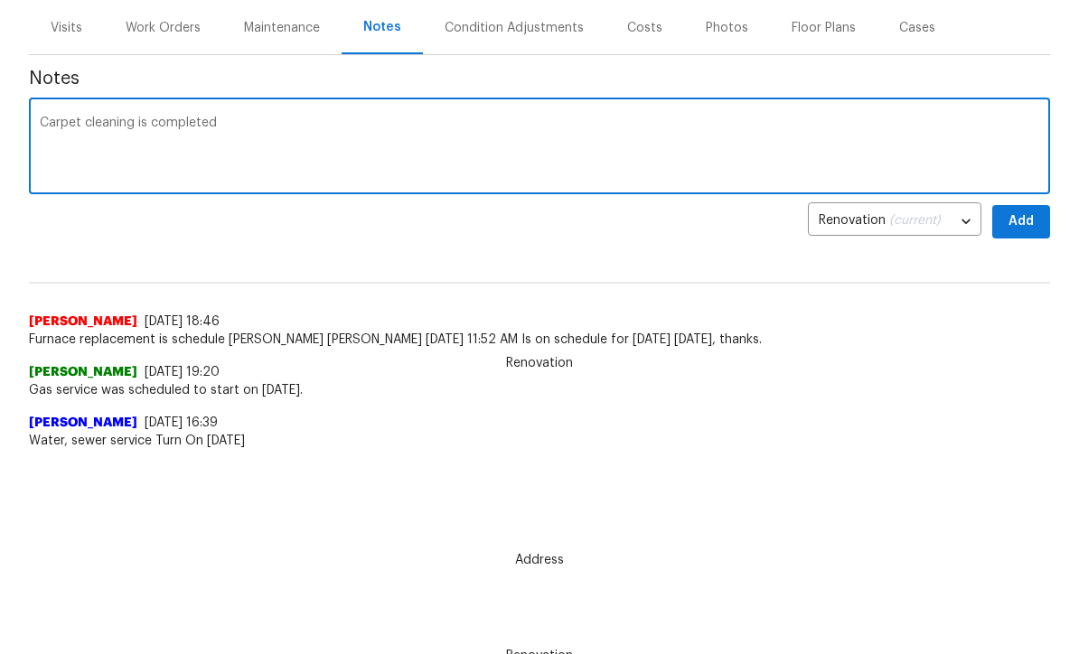
scroll to position [75, 0]
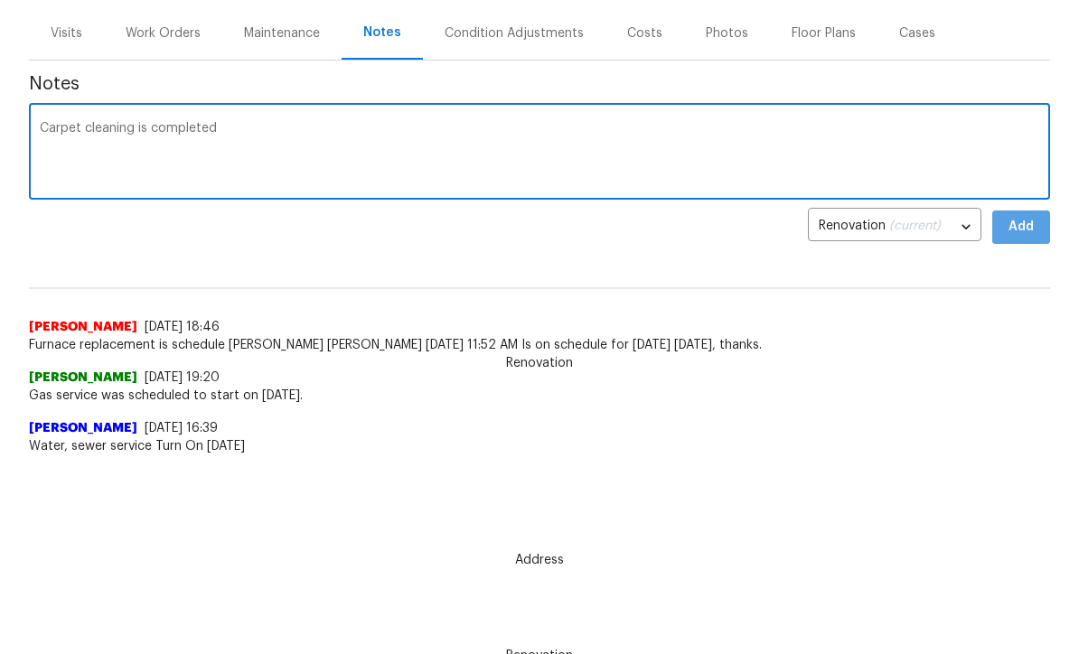
type textarea "Carpet cleaning is completed"
click at [1032, 227] on span "Add" at bounding box center [1020, 228] width 29 height 23
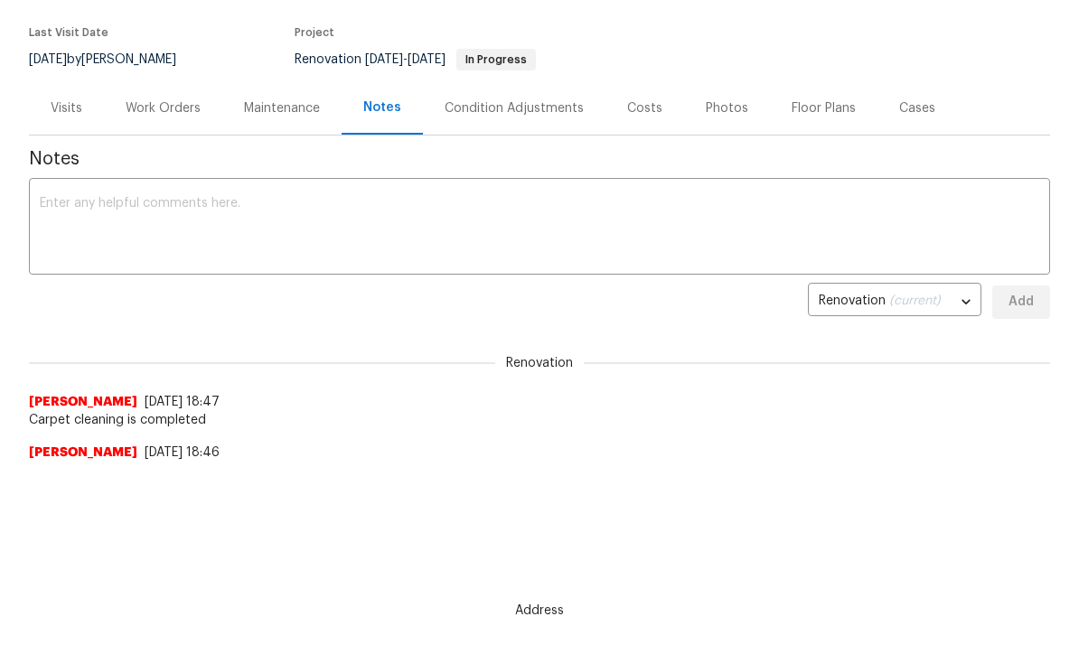
scroll to position [0, 0]
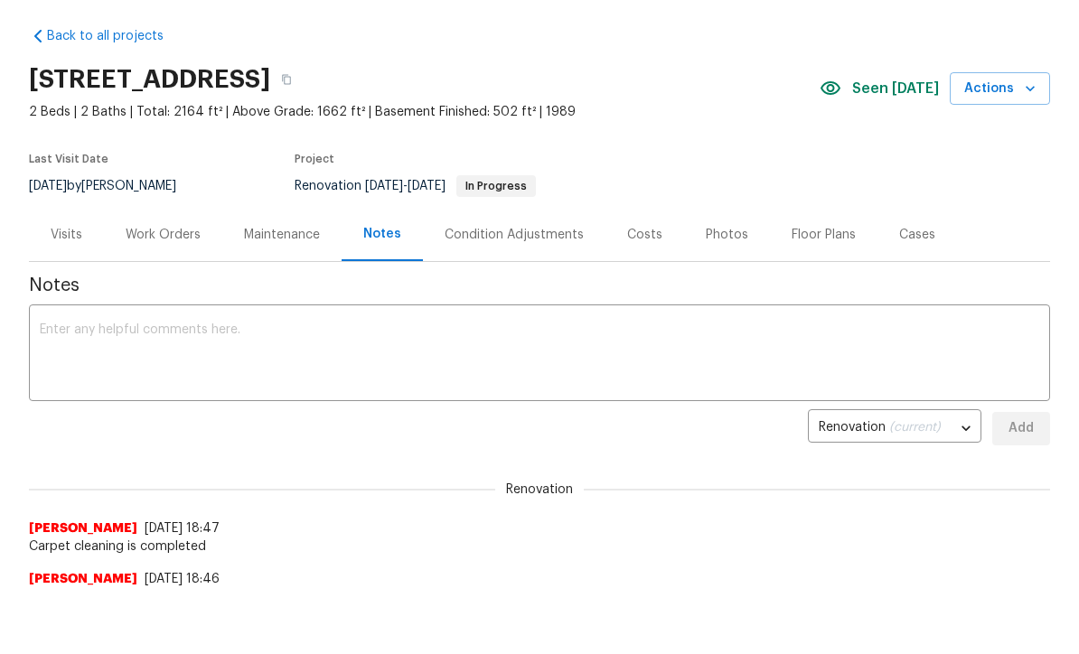
click at [163, 227] on div "Work Orders" at bounding box center [163, 236] width 75 height 18
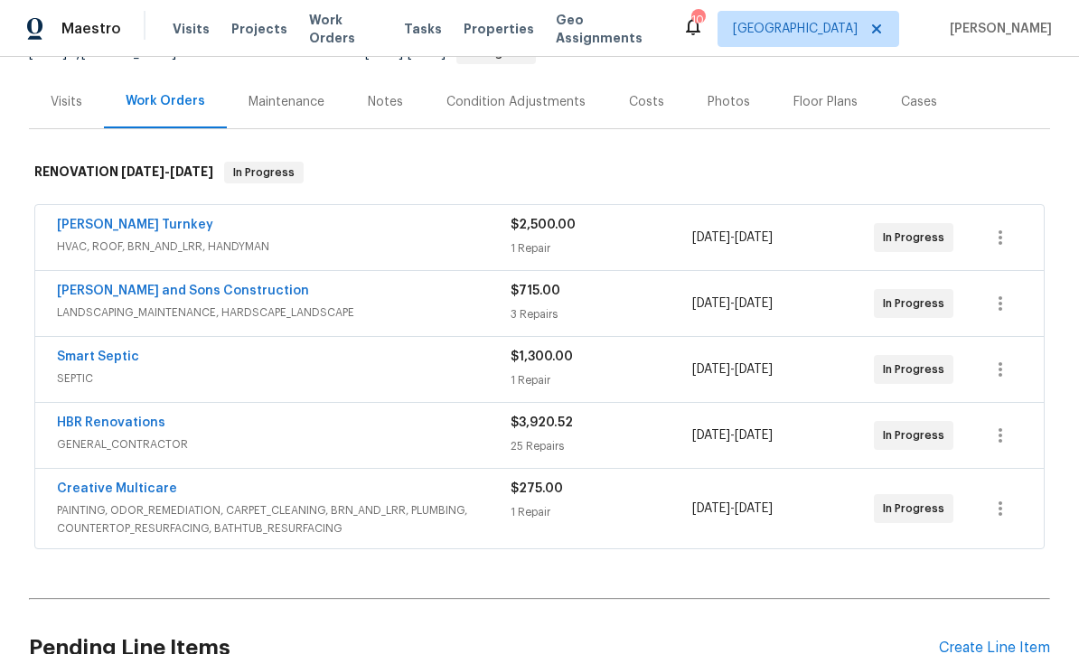
scroll to position [281, 0]
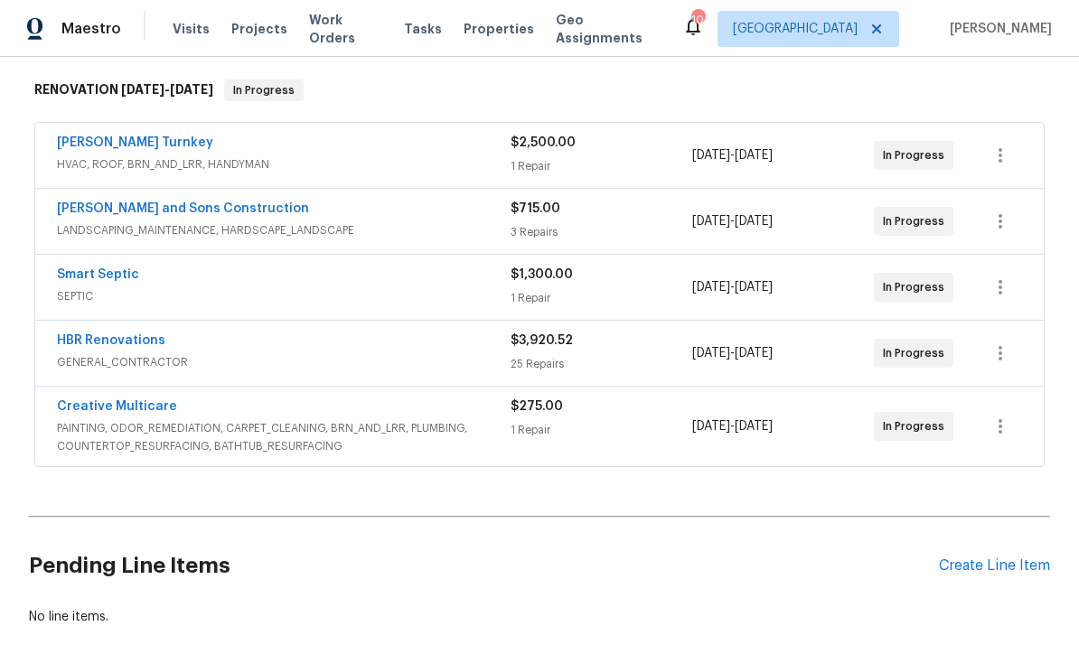
click at [102, 400] on link "Creative Multicare" at bounding box center [117, 406] width 120 height 13
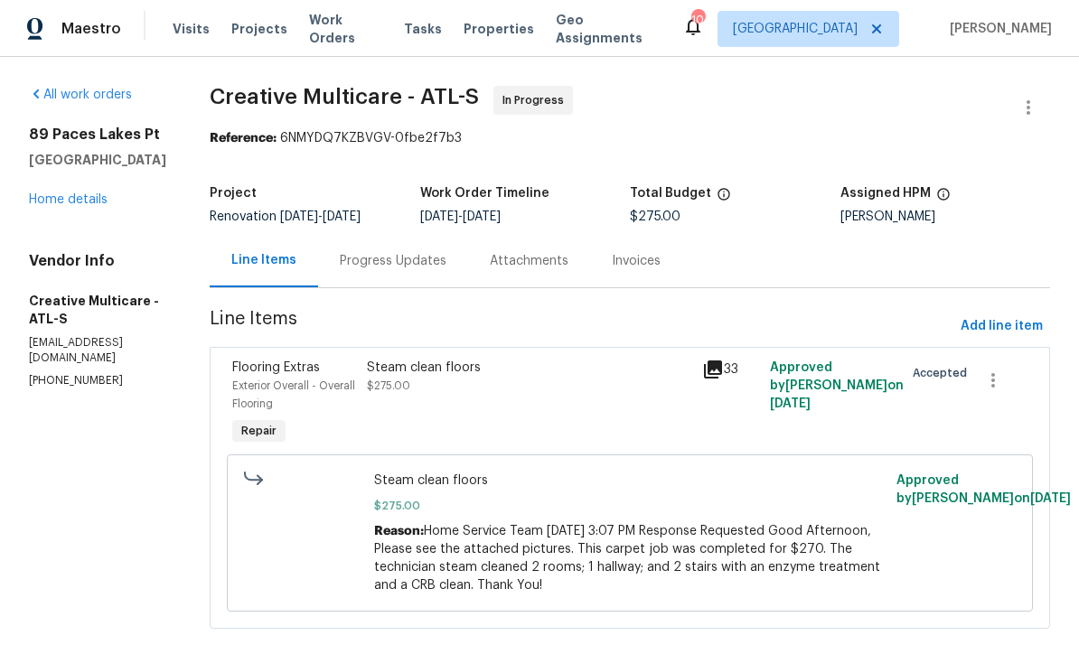
scroll to position [25, 0]
click at [437, 255] on div "Progress Updates" at bounding box center [393, 261] width 107 height 18
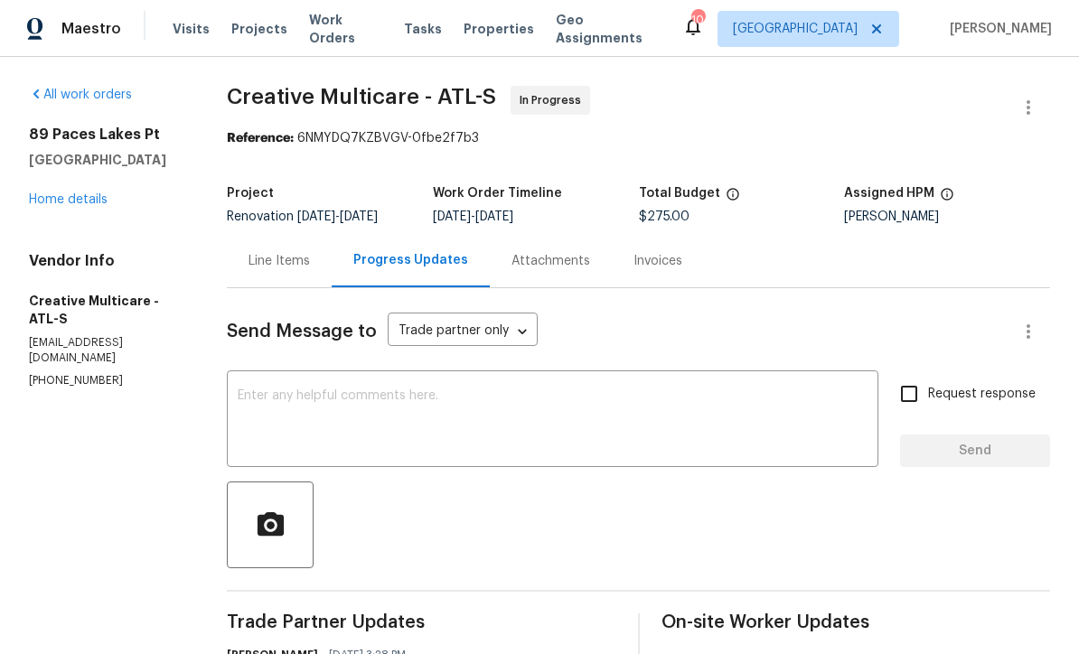
click at [279, 389] on textarea at bounding box center [553, 420] width 630 height 63
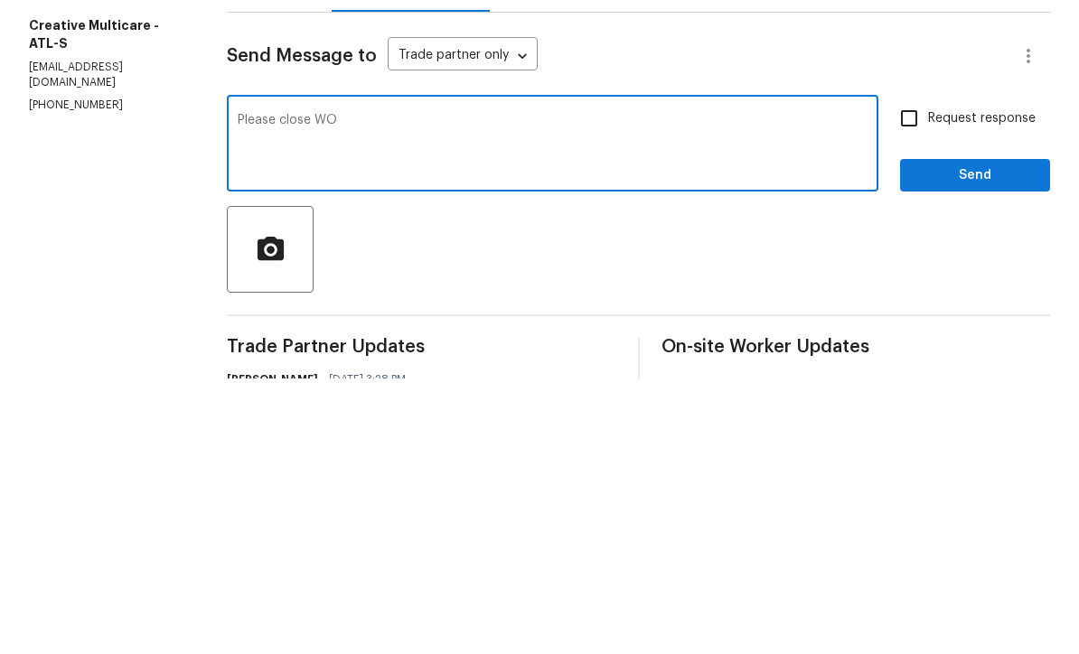
type textarea "Please close WO"
click at [909, 375] on input "Request response" at bounding box center [909, 394] width 38 height 38
checkbox input "true"
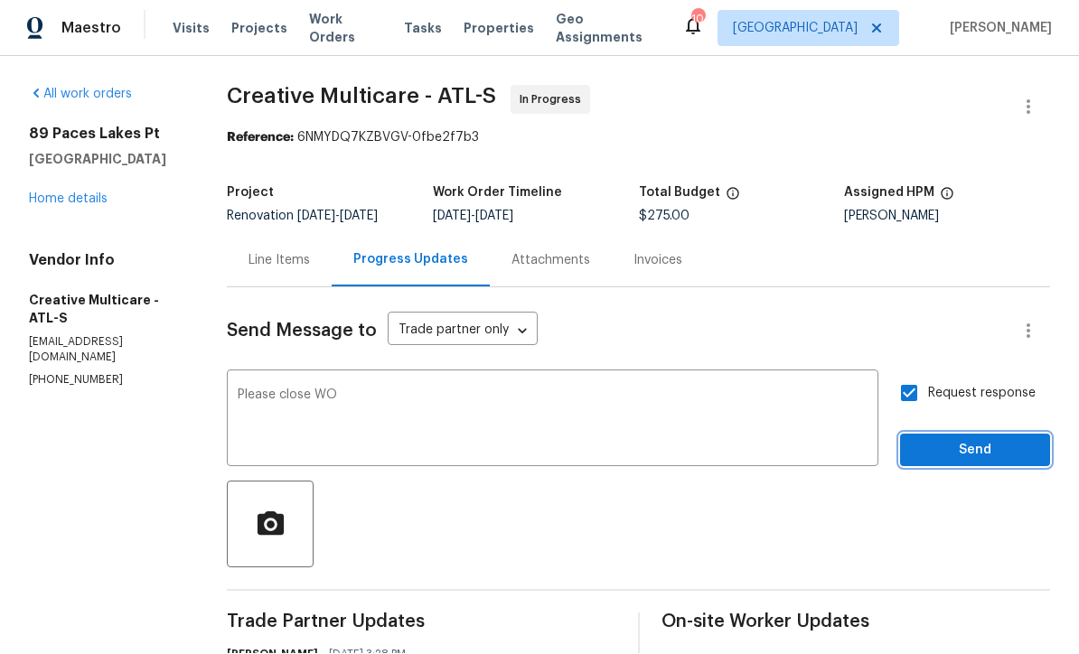
click at [949, 440] on span "Send" at bounding box center [974, 451] width 121 height 23
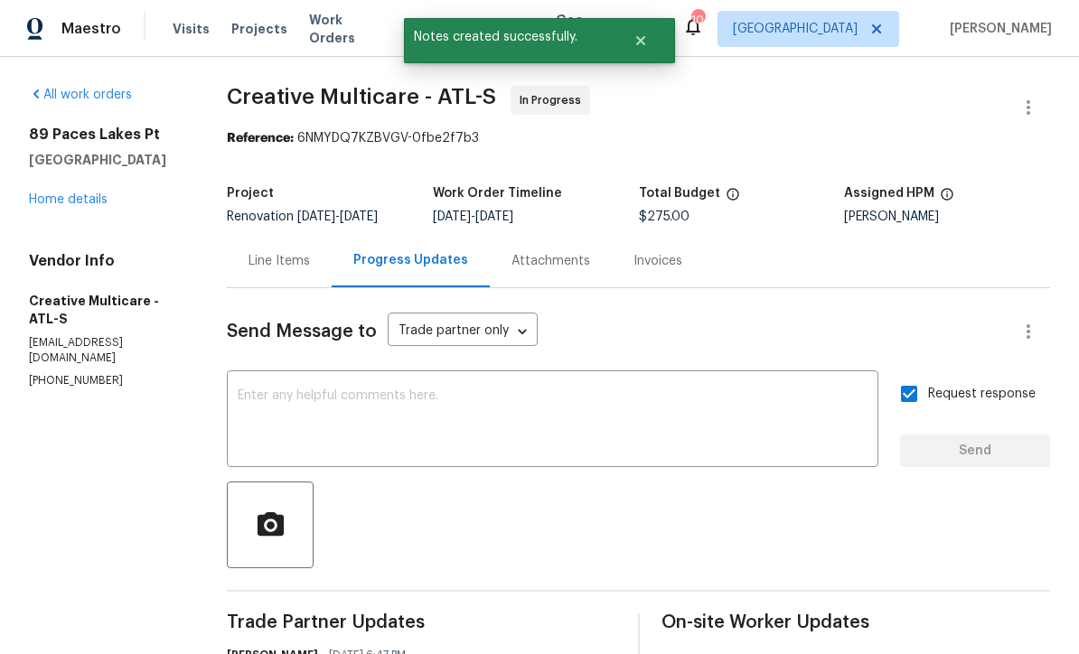
click at [67, 193] on link "Home details" at bounding box center [68, 199] width 79 height 13
